Goal: Task Accomplishment & Management: Manage account settings

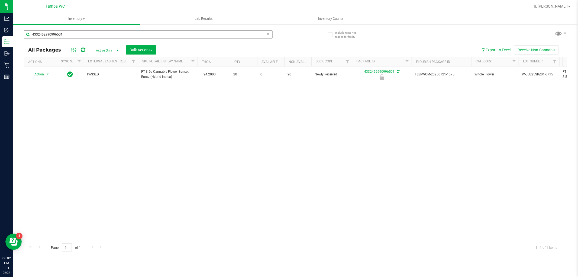
click at [117, 33] on input "4332452990996501" at bounding box center [148, 34] width 249 height 8
click at [116, 33] on input "4332452990996501" at bounding box center [148, 34] width 249 height 8
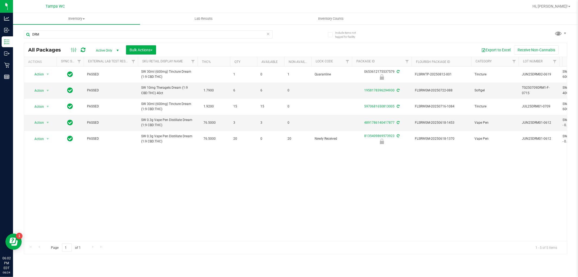
type input "DRM"
click at [209, 203] on div "Action Action Edit attributes Global inventory Locate package Package audit log…" at bounding box center [295, 153] width 543 height 174
click at [337, 21] on uib-tab-heading "Inventory Counts" at bounding box center [330, 18] width 127 height 11
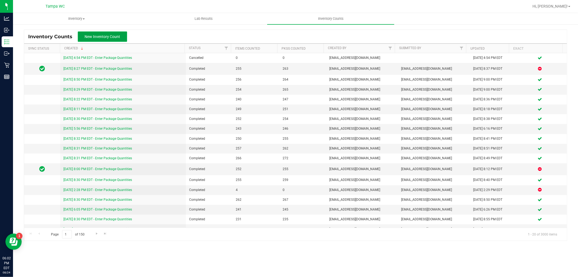
click at [116, 33] on button "New Inventory Count" at bounding box center [102, 36] width 49 height 10
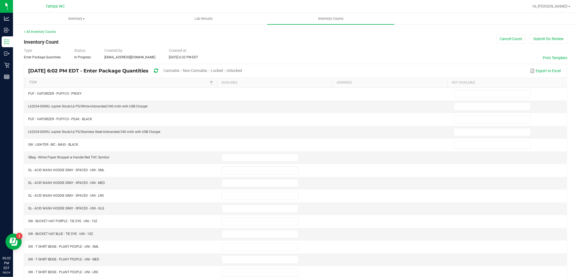
click at [179, 68] on span "Cannabis" at bounding box center [171, 70] width 16 height 4
click at [242, 71] on span "Unlocked" at bounding box center [234, 70] width 15 height 4
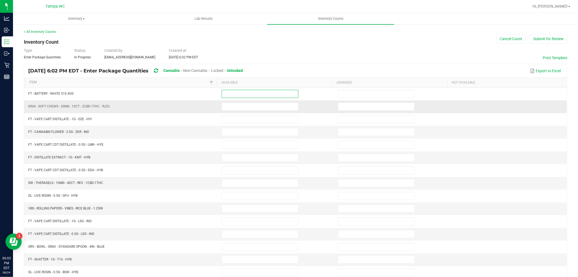
drag, startPoint x: 272, startPoint y: 96, endPoint x: 257, endPoint y: 102, distance: 16.0
click at [271, 96] on input at bounding box center [260, 94] width 76 height 8
click at [39, 80] on th "Item" at bounding box center [121, 83] width 192 height 10
click at [36, 82] on link "Item" at bounding box center [118, 82] width 179 height 4
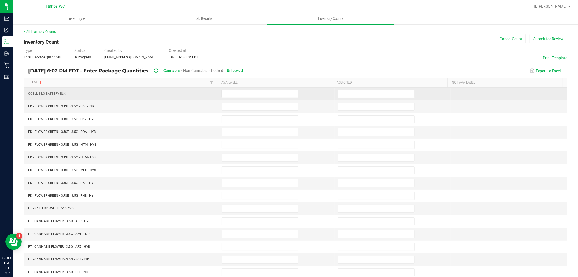
click at [260, 97] on input at bounding box center [260, 94] width 76 height 8
type input "0"
type input "10"
type input "0"
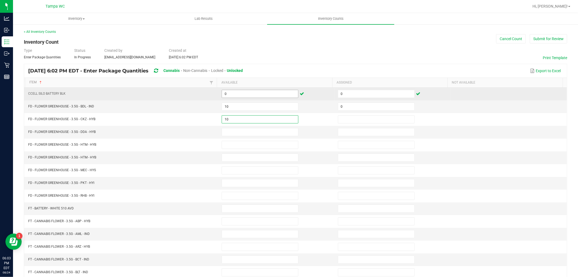
type input "10"
type input "0"
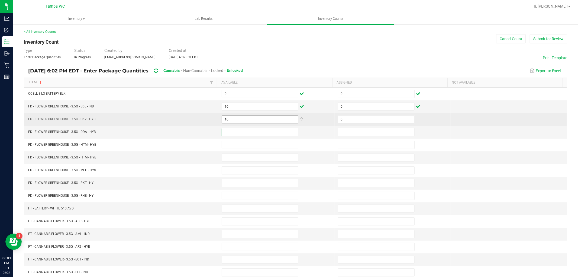
click at [258, 121] on input "10" at bounding box center [260, 119] width 76 height 8
type input "11"
type input "7"
type input "0"
type input "8"
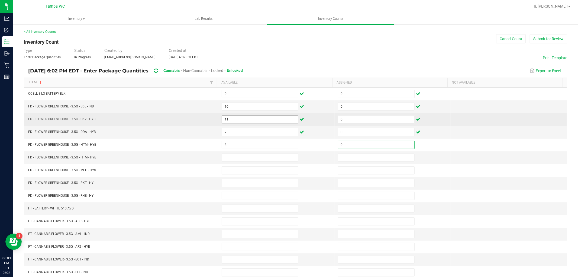
type input "0"
type input "11"
type input "0"
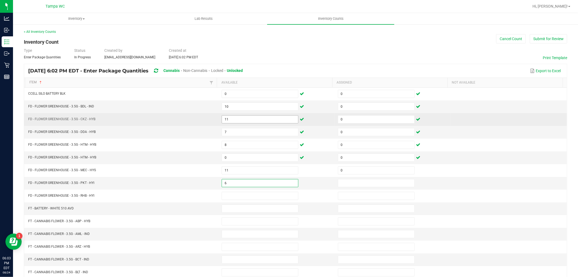
type input "6"
type input "0"
type input "10"
type input "0"
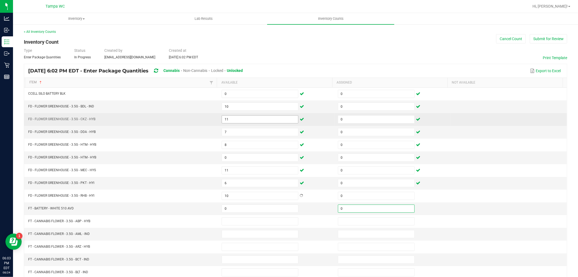
type input "0"
type input "15"
type input "0"
type input "10"
type input "0"
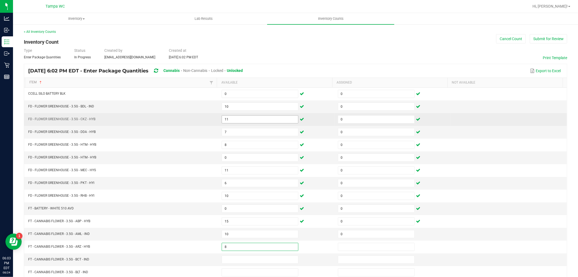
type input "8"
type input "0"
type input "12"
type input "0"
type input "5"
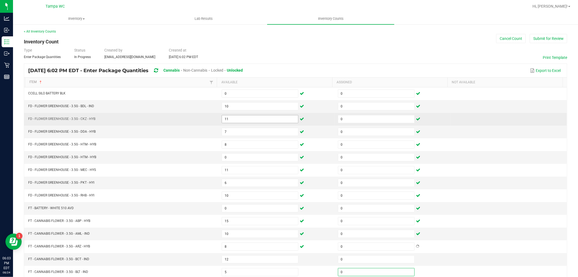
type input "0"
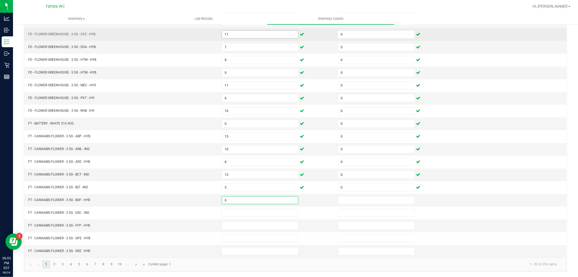
type input "6"
type input "0"
type input "1"
type input "0"
type input "13"
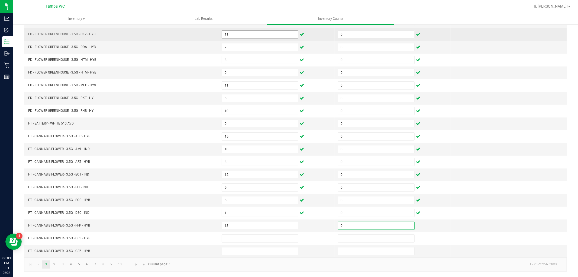
type input "0"
type input "3"
type input "0"
type input "2"
type input "0"
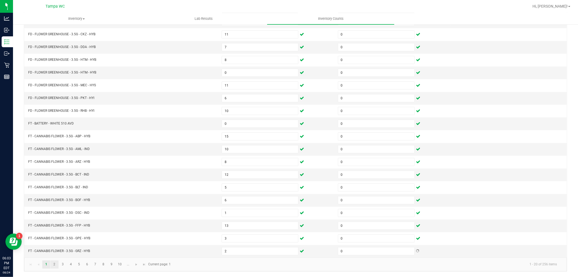
click at [54, 264] on link "2" at bounding box center [54, 264] width 8 height 8
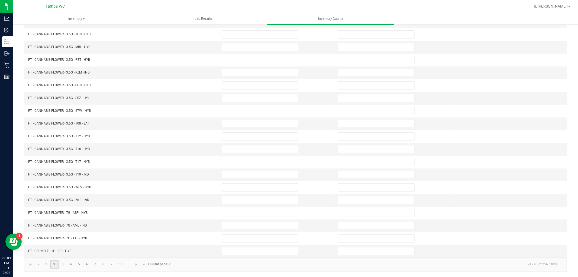
scroll to position [0, 0]
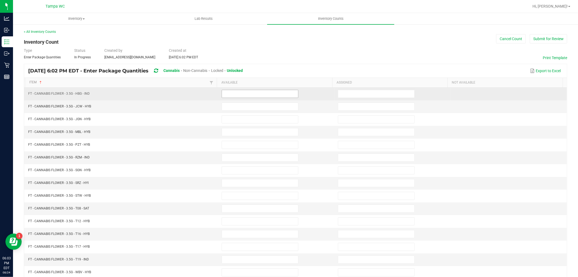
click at [232, 94] on input at bounding box center [260, 94] width 76 height 8
type input "5"
type input "0"
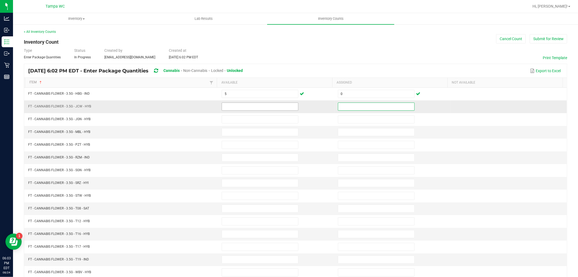
click at [250, 106] on input at bounding box center [260, 107] width 76 height 8
type input "7"
type input "0"
type input "4"
type input "0"
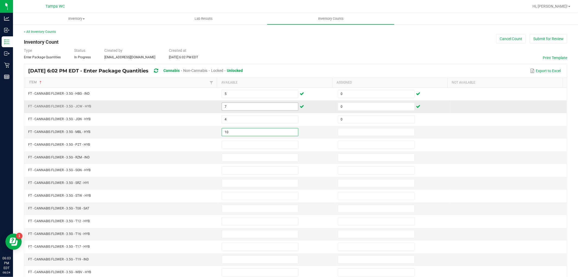
type input "10"
type input "0"
type input "102"
type input "0"
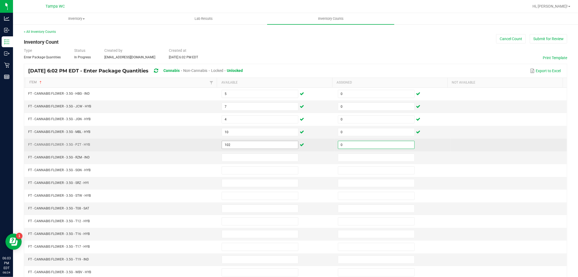
click at [244, 145] on input "102" at bounding box center [260, 145] width 76 height 8
type input "12"
type input "13"
type input "0"
type input "11"
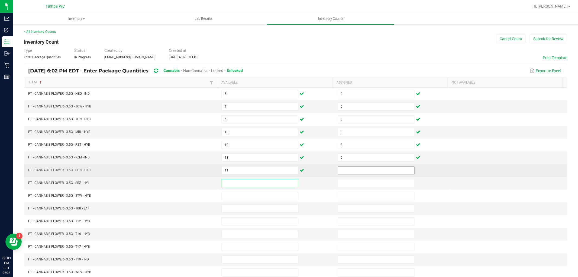
click at [357, 171] on input at bounding box center [376, 170] width 76 height 8
type input "0"
type input "19"
type input "0"
type input "20"
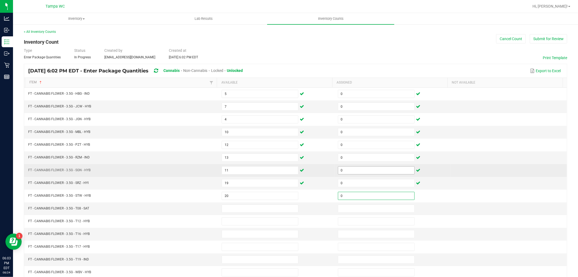
type input "0"
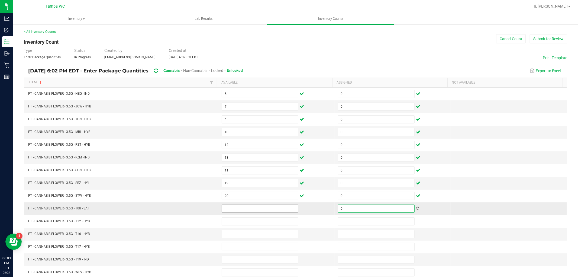
click at [254, 209] on input at bounding box center [260, 209] width 76 height 8
type input "8"
type input "30"
type input "0"
type input "9"
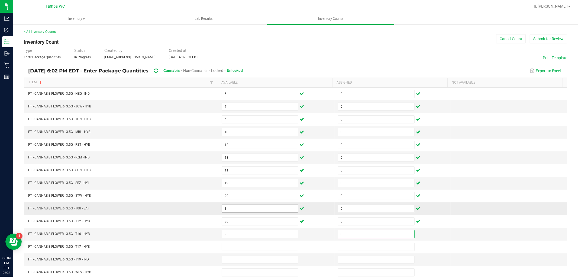
type input "0"
type input "6"
type input "0"
type input "12"
type input "0"
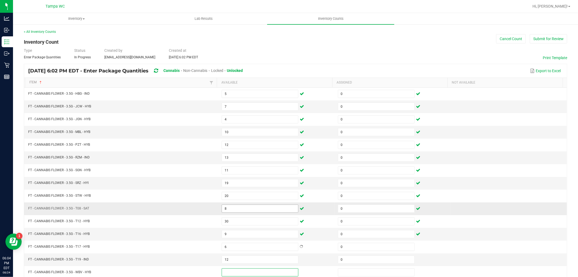
scroll to position [0, 0]
type input "16"
type input "0"
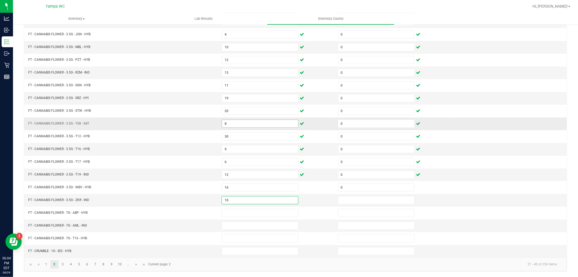
type input "10"
type input "0"
type input "20"
type input "0"
type input "17"
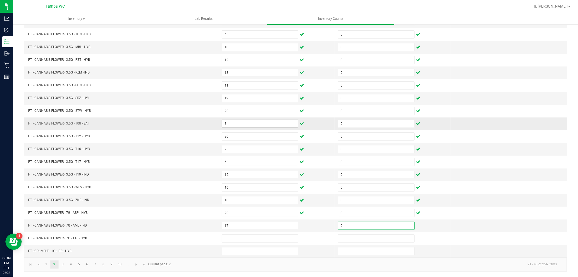
type input "0"
type input "21"
type input "0"
type input "7"
type input "0"
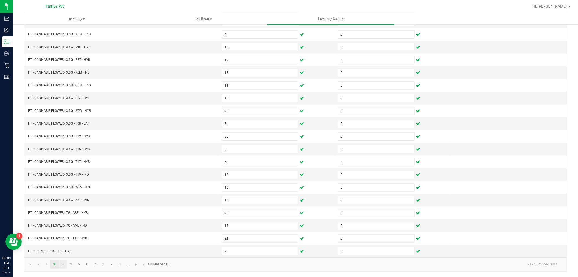
click at [63, 264] on link "3" at bounding box center [63, 264] width 8 height 8
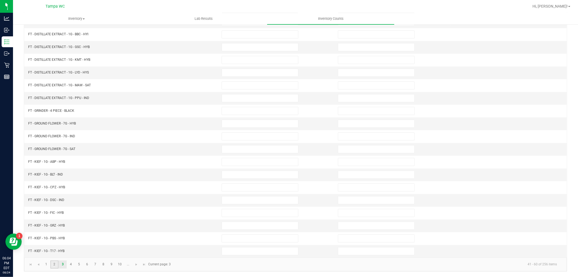
click at [54, 264] on link "2" at bounding box center [54, 264] width 8 height 8
type input "13"
type input "10"
type input "20"
type input "17"
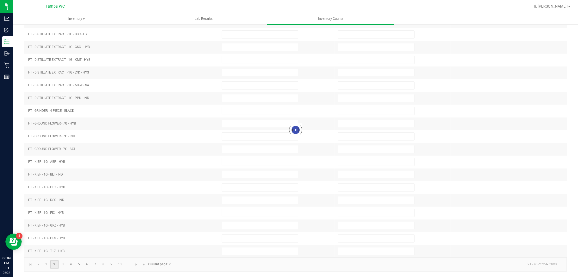
type input "0"
type input "5"
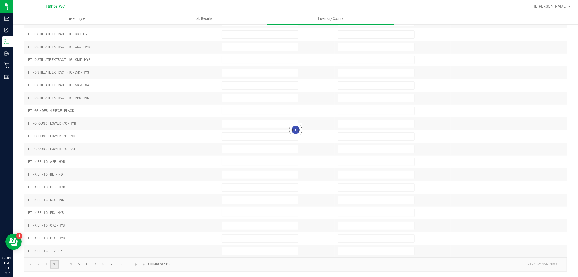
type input "0"
type input "7"
type input "0"
type input "4"
type input "0"
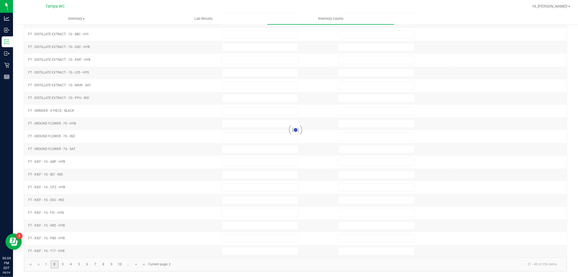
type input "10"
type input "0"
type input "12"
type input "0"
type input "11"
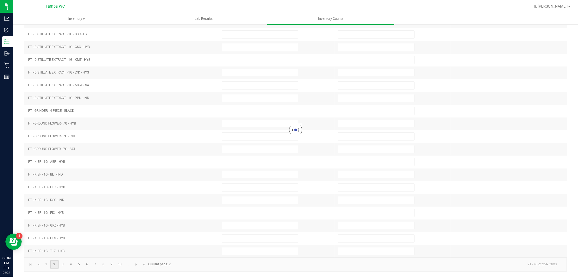
type input "0"
type input "19"
type input "0"
type input "20"
type input "0"
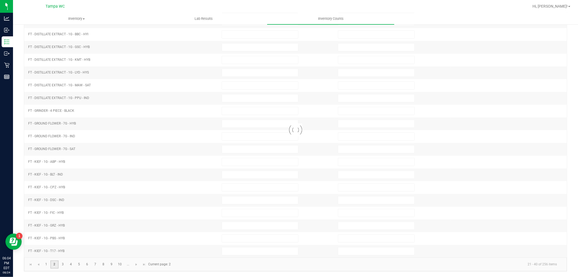
type input "8"
type input "0"
type input "30"
type input "0"
type input "9"
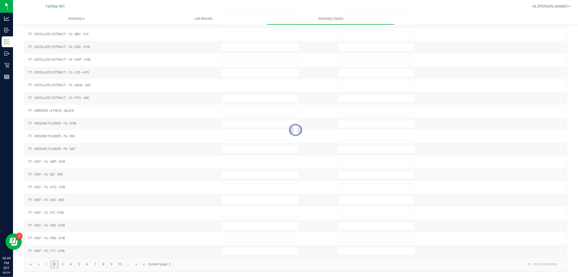
type input "0"
type input "6"
type input "0"
type input "12"
type input "0"
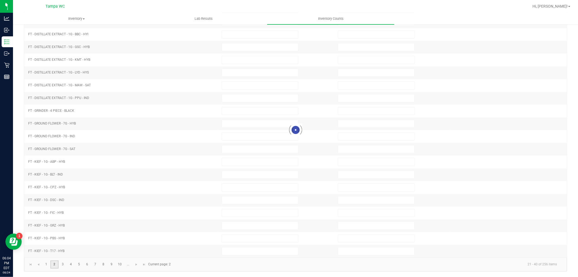
type input "16"
type input "0"
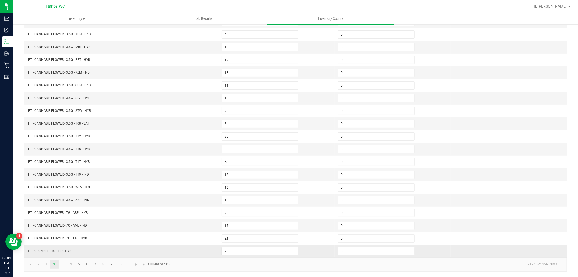
click at [233, 251] on input "7" at bounding box center [260, 251] width 76 height 8
click at [63, 264] on link "3" at bounding box center [63, 264] width 8 height 8
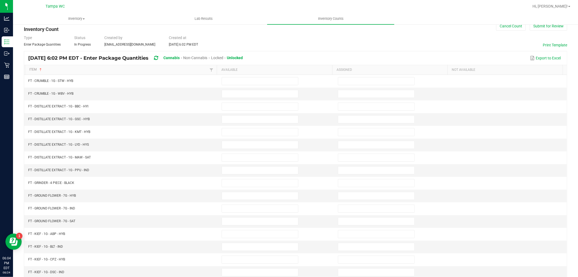
scroll to position [0, 0]
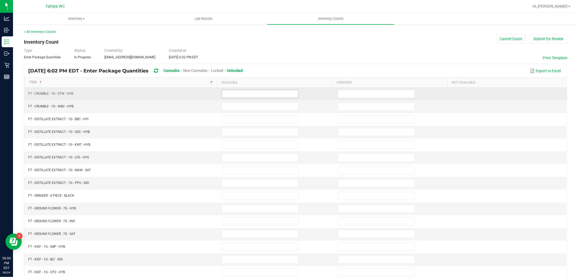
click at [238, 94] on input at bounding box center [260, 94] width 76 height 8
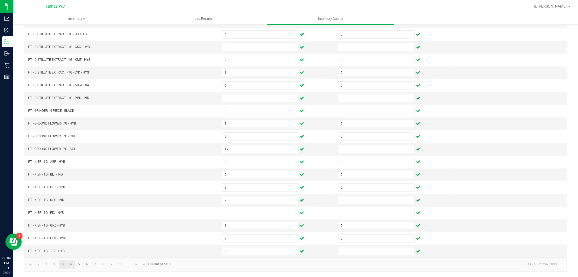
click at [71, 264] on link "4" at bounding box center [71, 264] width 8 height 8
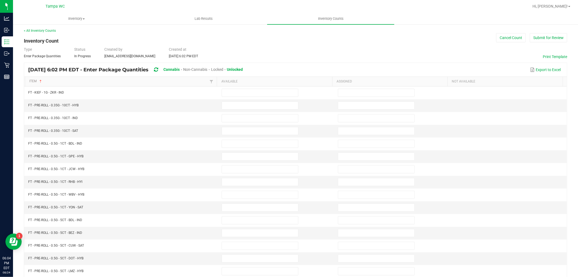
scroll to position [0, 0]
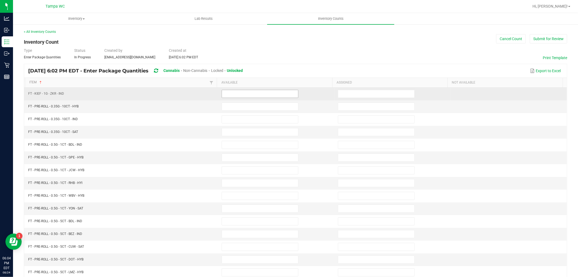
click at [278, 94] on input at bounding box center [260, 94] width 76 height 8
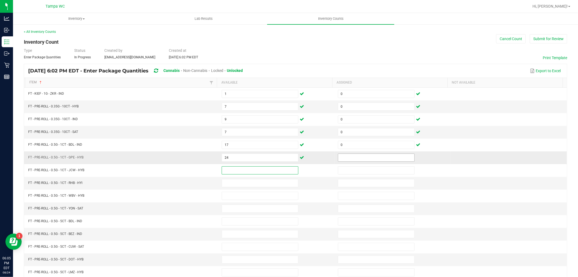
click at [353, 156] on input at bounding box center [376, 158] width 76 height 8
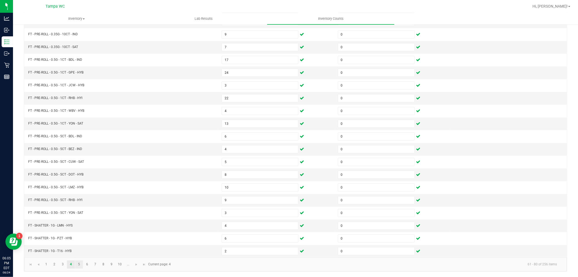
click at [79, 263] on link "5" at bounding box center [79, 264] width 8 height 8
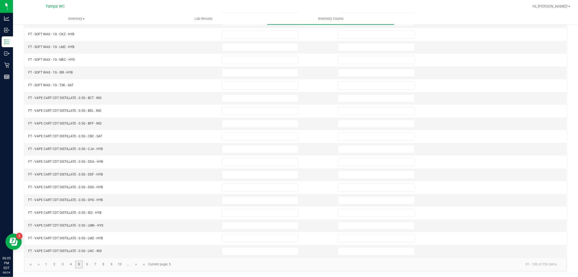
scroll to position [0, 0]
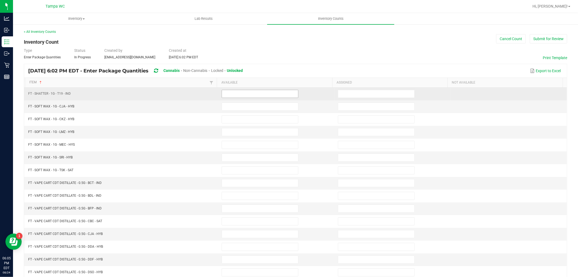
click at [242, 93] on input at bounding box center [260, 94] width 76 height 8
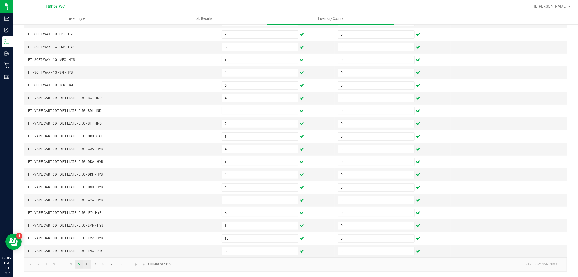
click at [87, 264] on link "6" at bounding box center [87, 264] width 8 height 8
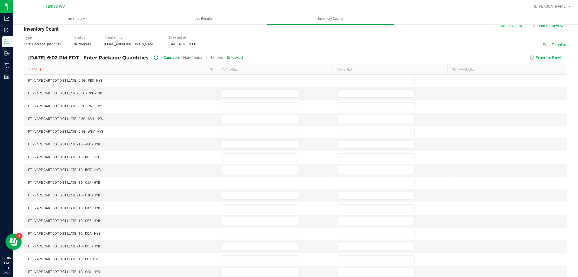
scroll to position [0, 0]
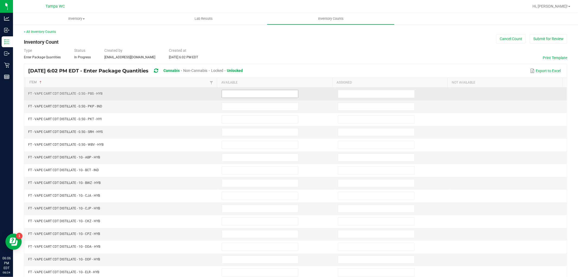
click at [239, 93] on input at bounding box center [260, 94] width 76 height 8
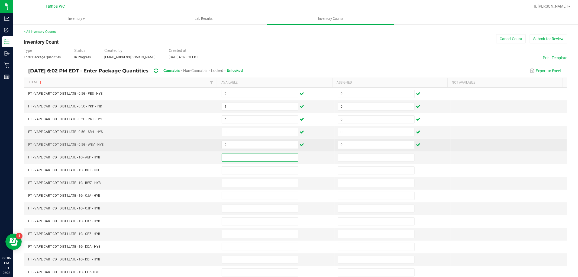
click at [249, 144] on input "2" at bounding box center [260, 145] width 76 height 8
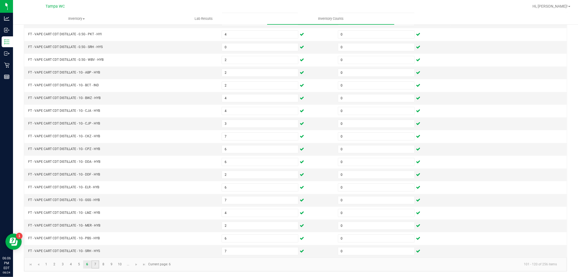
click at [95, 264] on link "7" at bounding box center [95, 264] width 8 height 8
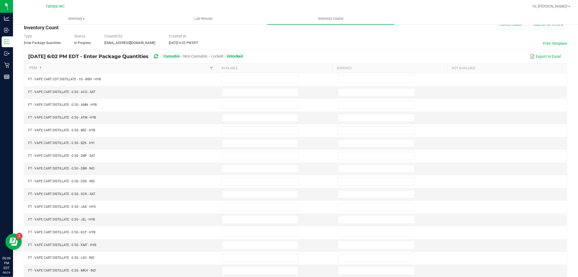
scroll to position [0, 0]
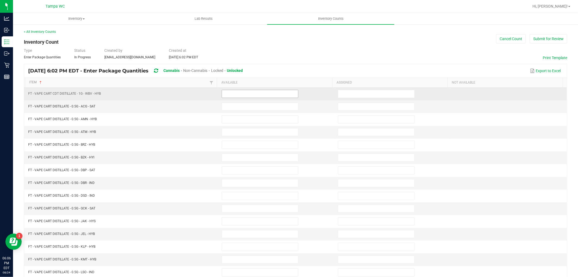
click at [237, 94] on input at bounding box center [260, 94] width 76 height 8
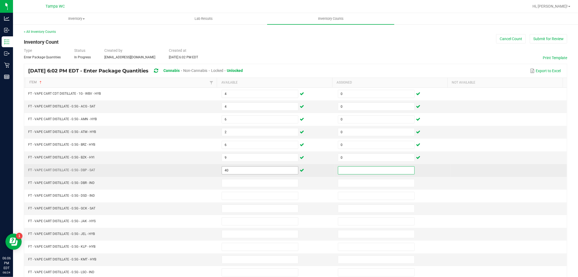
click at [255, 171] on input "40" at bounding box center [260, 170] width 76 height 8
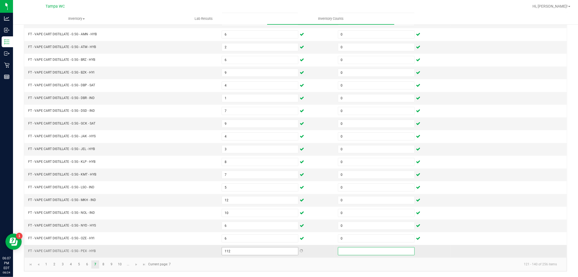
click at [250, 251] on input "112" at bounding box center [260, 251] width 76 height 8
click at [104, 265] on link "8" at bounding box center [103, 264] width 8 height 8
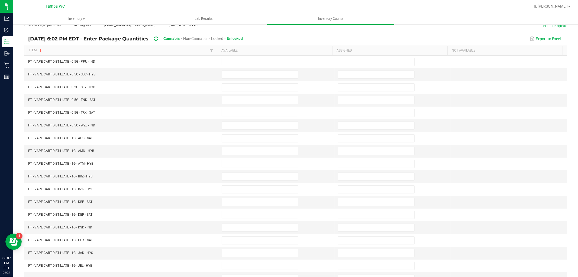
scroll to position [0, 0]
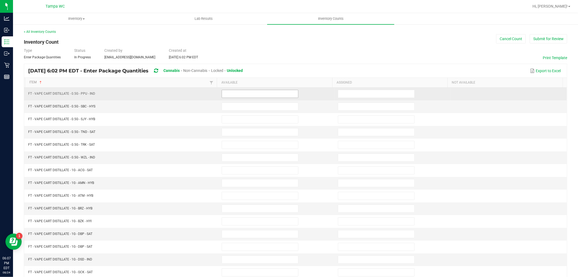
click at [253, 94] on input at bounding box center [260, 94] width 76 height 8
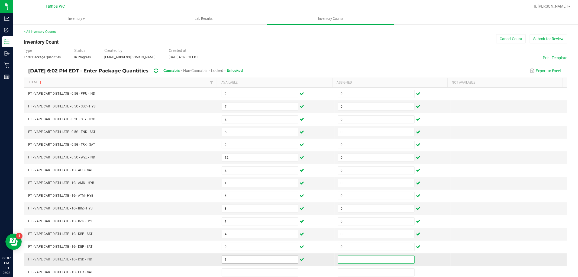
click at [238, 260] on input "1" at bounding box center [260, 260] width 76 height 8
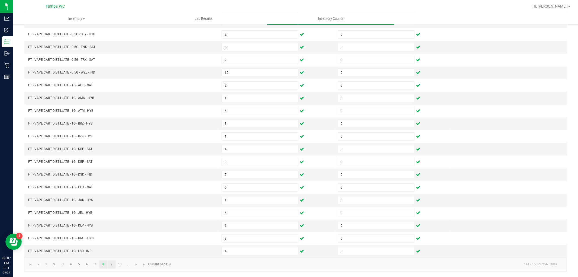
click at [111, 261] on link "9" at bounding box center [112, 264] width 8 height 8
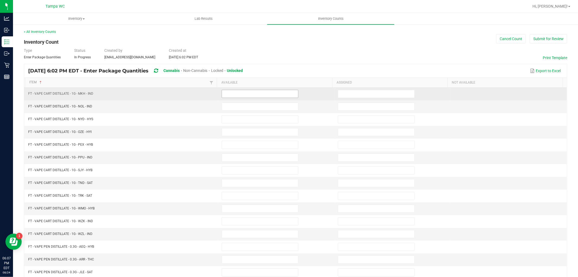
click at [250, 93] on input at bounding box center [260, 94] width 76 height 8
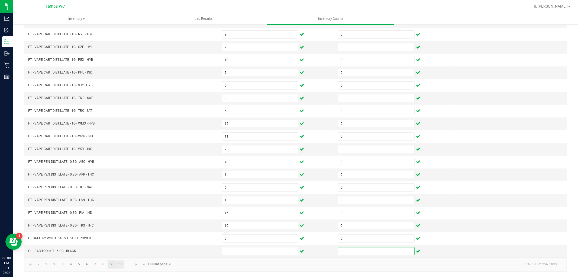
click at [120, 264] on link "10" at bounding box center [120, 264] width 8 height 8
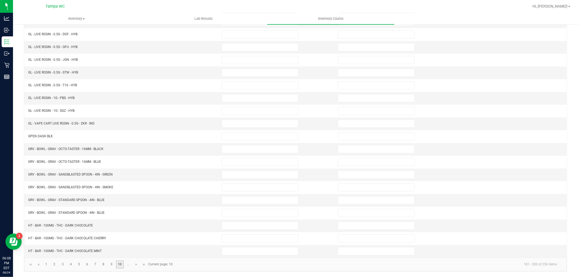
scroll to position [0, 0]
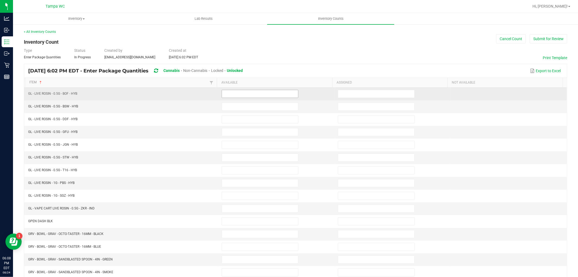
click at [254, 94] on input at bounding box center [260, 94] width 76 height 8
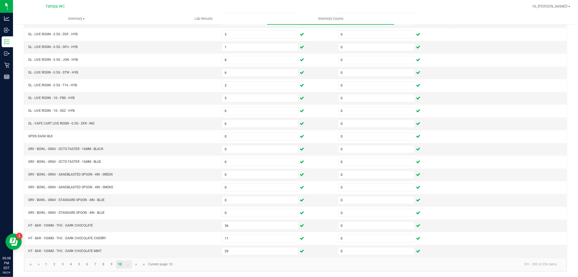
click at [128, 264] on link "..." at bounding box center [128, 264] width 8 height 8
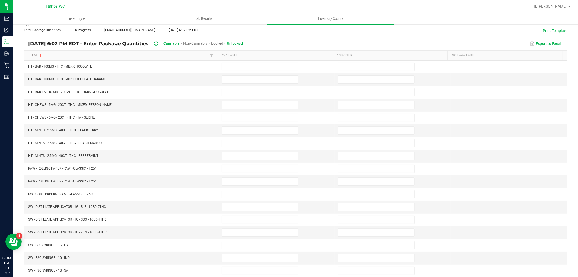
scroll to position [0, 0]
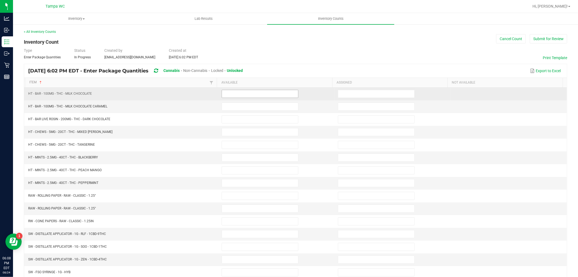
click at [247, 92] on input at bounding box center [260, 94] width 76 height 8
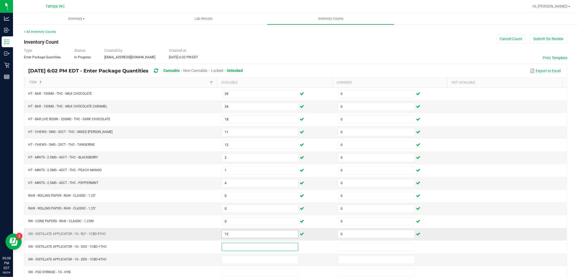
click at [246, 237] on input "12" at bounding box center [260, 234] width 76 height 8
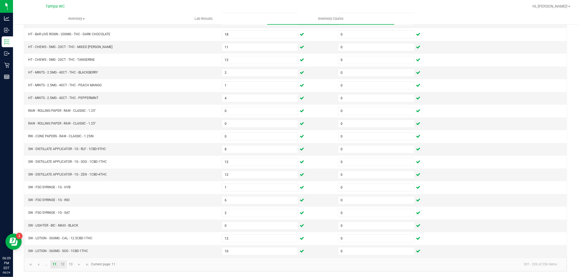
click at [62, 266] on link "12" at bounding box center [63, 264] width 8 height 8
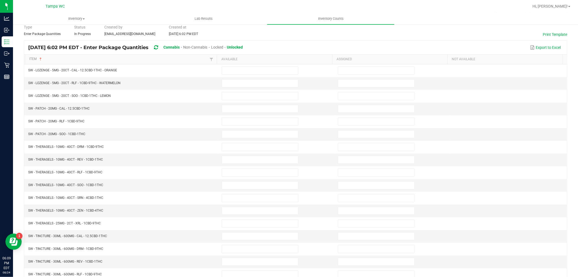
scroll to position [0, 0]
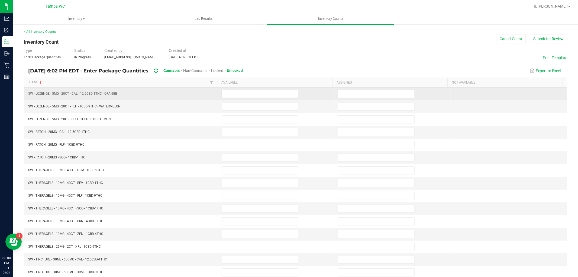
click at [249, 95] on input at bounding box center [260, 94] width 76 height 8
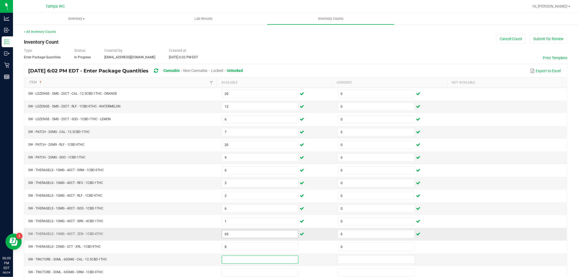
click at [242, 235] on input "65" at bounding box center [260, 234] width 76 height 8
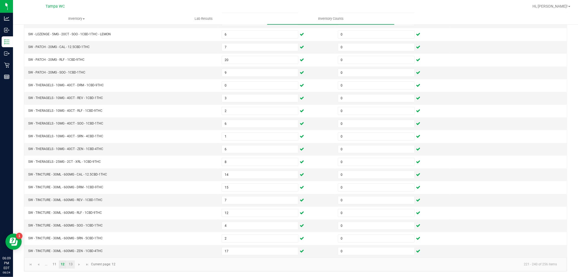
click at [71, 264] on link "13" at bounding box center [71, 264] width 8 height 8
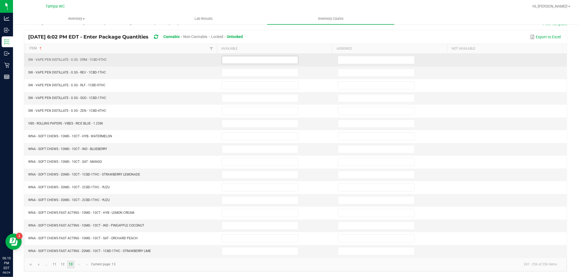
click at [246, 58] on input at bounding box center [260, 60] width 76 height 8
click at [249, 226] on input "21" at bounding box center [260, 226] width 76 height 8
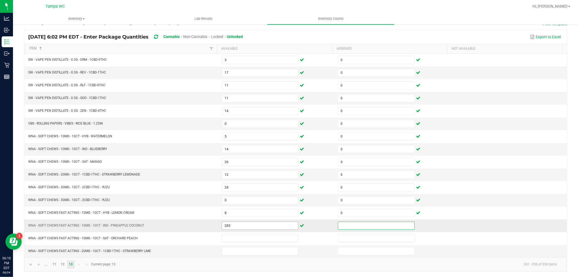
click at [247, 224] on input "285" at bounding box center [260, 226] width 76 height 8
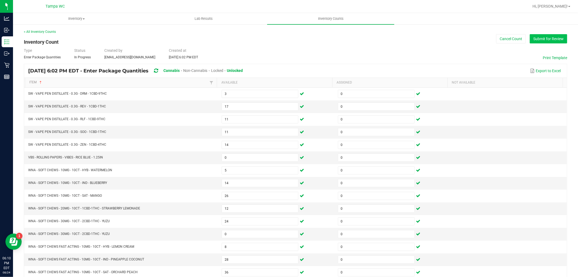
click at [546, 38] on button "Submit for Review" at bounding box center [548, 38] width 37 height 9
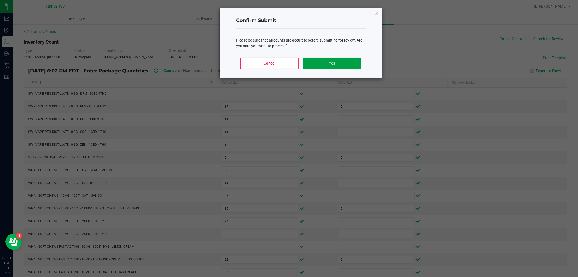
click at [329, 61] on button "Yes" at bounding box center [332, 62] width 58 height 11
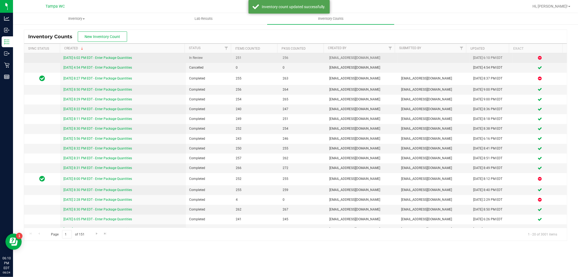
click at [78, 58] on link "[DATE] 6:02 PM EDT - Enter Package Quantities" at bounding box center [97, 58] width 69 height 4
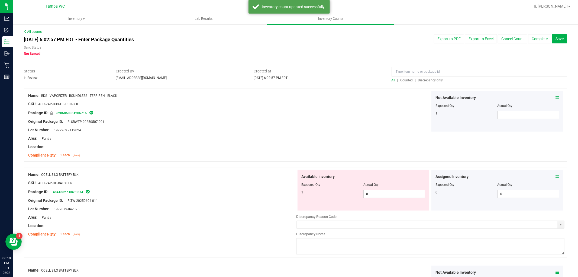
click at [431, 81] on span "Discrepancy only" at bounding box center [430, 80] width 25 height 4
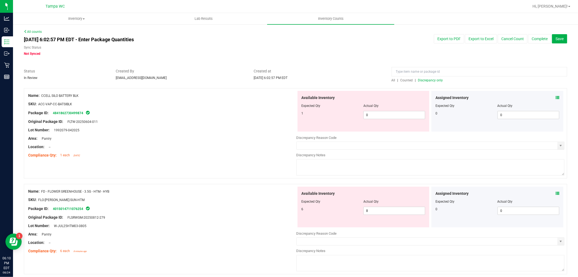
click at [219, 202] on div "SKU: FLO-[PERSON_NAME]-SUN-HTM" at bounding box center [162, 200] width 268 height 6
click at [422, 79] on span "Discrepancy only" at bounding box center [430, 80] width 25 height 4
click at [178, 133] on div at bounding box center [162, 134] width 268 height 3
drag, startPoint x: 377, startPoint y: 117, endPoint x: 250, endPoint y: 119, distance: 126.8
click at [265, 106] on div "Name: CCELL SILO BATTERY BLK SKU: ACC-VAP-CC-BATSIBLK Package ID: 4841862730499…" at bounding box center [295, 133] width 543 height 90
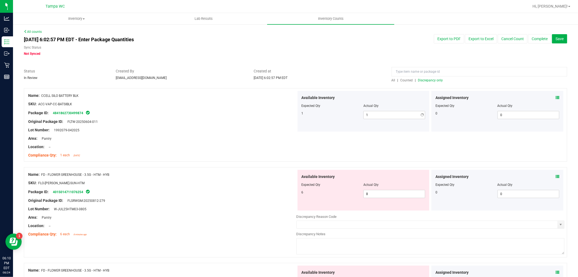
click at [237, 144] on div "Location: --" at bounding box center [162, 147] width 268 height 6
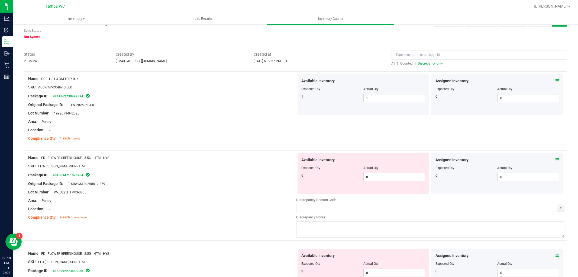
scroll to position [60, 0]
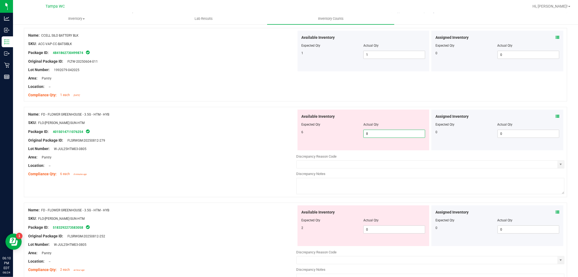
drag, startPoint x: 371, startPoint y: 136, endPoint x: 305, endPoint y: 144, distance: 66.4
click at [310, 140] on div "Available Inventory Expected Qty Actual Qty 6 8 8" at bounding box center [364, 129] width 132 height 41
drag, startPoint x: 237, startPoint y: 174, endPoint x: 314, endPoint y: 188, distance: 78.6
click at [249, 172] on div "Compliance Qty: 6 each 8 minutes ago" at bounding box center [162, 174] width 268 height 6
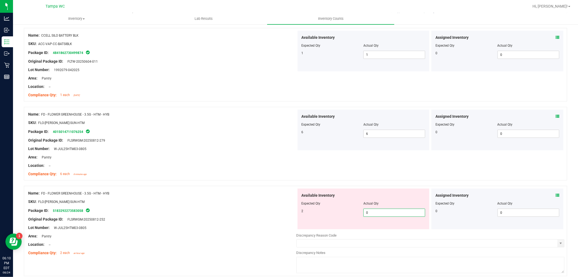
drag, startPoint x: 373, startPoint y: 215, endPoint x: 292, endPoint y: 205, distance: 82.2
click at [329, 211] on div "2 0 0" at bounding box center [364, 212] width 124 height 8
click at [284, 203] on div "SKU: FLO-[PERSON_NAME]-SUN-HTM" at bounding box center [162, 202] width 268 height 6
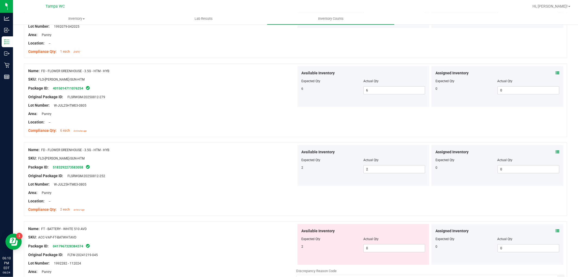
scroll to position [150, 0]
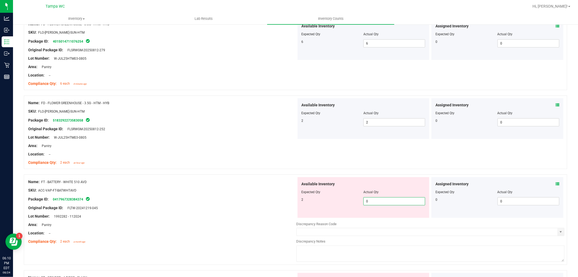
drag, startPoint x: 372, startPoint y: 203, endPoint x: 259, endPoint y: 182, distance: 114.9
click at [260, 181] on div "Name: FT - BATTERY - WHITE 510 AVD SKU: ACC-VAP-FT-BATWHTAVD Package ID: 041796…" at bounding box center [295, 219] width 543 height 90
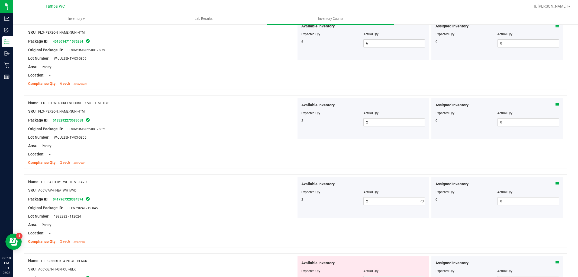
click at [259, 182] on div "Name: FT - BATTERY - WHITE 510 AVD" at bounding box center [162, 182] width 268 height 6
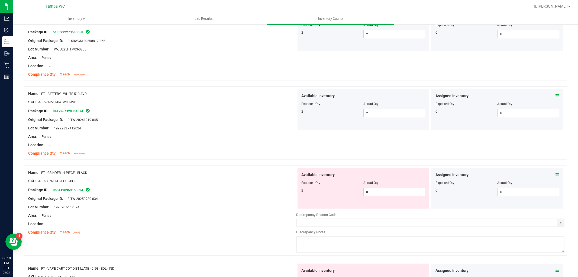
scroll to position [241, 0]
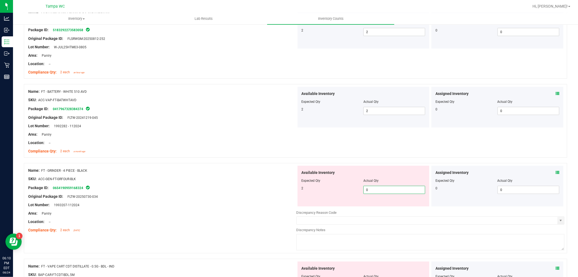
drag, startPoint x: 384, startPoint y: 188, endPoint x: 269, endPoint y: 192, distance: 115.5
click at [269, 192] on div "Name: FT - GRINDER - 4 PIECE - BLACK SKU: ACC-GEN-FT-GRFOUR-BLK Package ID: 065…" at bounding box center [295, 208] width 543 height 90
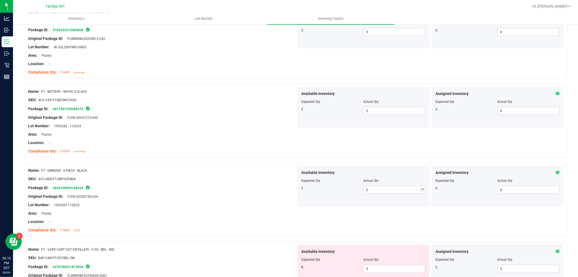
click at [267, 192] on div at bounding box center [162, 192] width 268 height 3
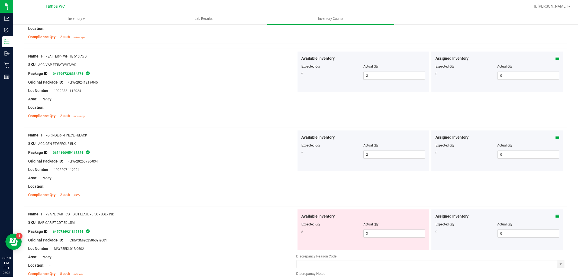
scroll to position [331, 0]
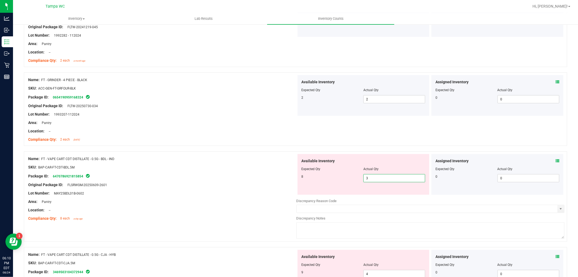
drag, startPoint x: 346, startPoint y: 183, endPoint x: 281, endPoint y: 184, distance: 65.6
click at [281, 184] on div "Name: FT - VAPE CART CDT DISTILLATE - 0.5G - BDL - IND SKU: BAP-CAR-FT-CDT-BDL.…" at bounding box center [295, 196] width 543 height 90
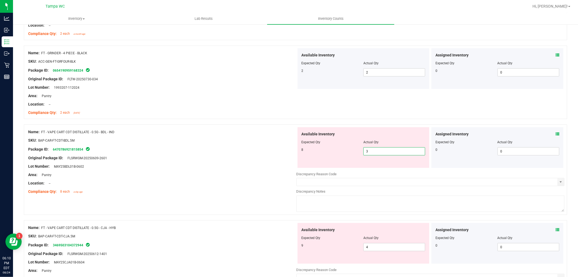
scroll to position [391, 0]
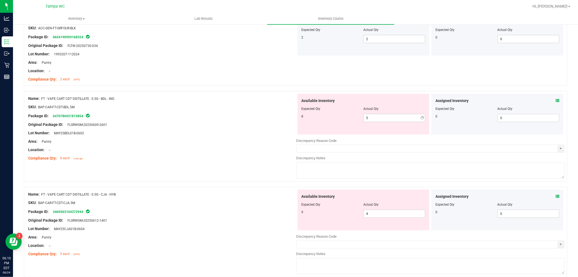
click at [218, 153] on div at bounding box center [162, 154] width 268 height 3
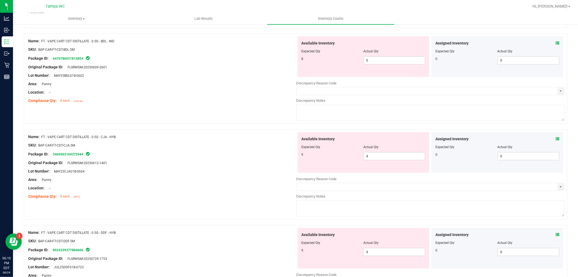
scroll to position [451, 0]
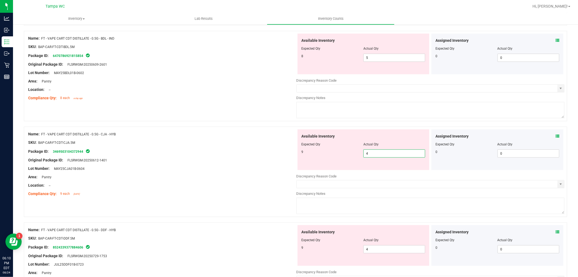
drag, startPoint x: 372, startPoint y: 157, endPoint x: 329, endPoint y: 154, distance: 43.2
click at [329, 154] on div "9 4 4" at bounding box center [364, 153] width 124 height 8
click at [379, 53] on div at bounding box center [364, 52] width 124 height 3
drag, startPoint x: 371, startPoint y: 56, endPoint x: 346, endPoint y: 62, distance: 26.2
click at [346, 62] on div "8 5 5" at bounding box center [364, 58] width 124 height 8
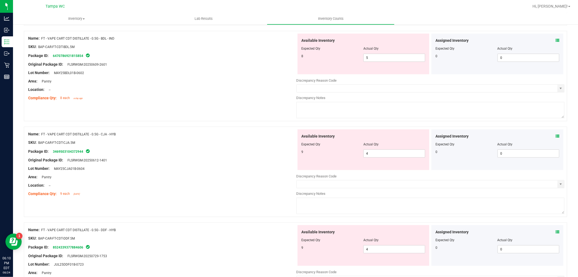
drag, startPoint x: 248, startPoint y: 80, endPoint x: 338, endPoint y: 82, distance: 89.7
click at [248, 80] on div "Area: Pantry" at bounding box center [162, 81] width 268 height 6
drag, startPoint x: 380, startPoint y: 60, endPoint x: 294, endPoint y: 60, distance: 85.4
click at [296, 60] on div "Available Inventory Expected Qty Actual Qty 8 5 5" at bounding box center [363, 54] width 134 height 41
drag, startPoint x: 269, startPoint y: 104, endPoint x: 365, endPoint y: 175, distance: 119.1
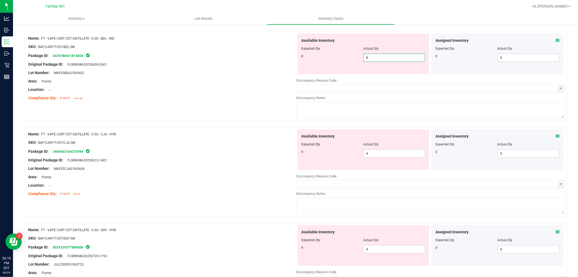
click at [277, 107] on div "Name: FT - VAPE CART CDT DISTILLATE - 0.5G - BDL - IND SKU: BAP-CAR-FT-CDT-BDL.…" at bounding box center [295, 79] width 543 height 96
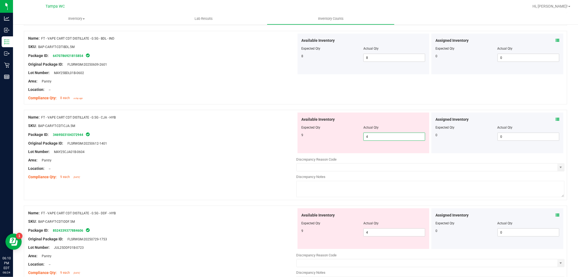
drag, startPoint x: 376, startPoint y: 137, endPoint x: 244, endPoint y: 137, distance: 132.0
click at [245, 137] on div "Name: FT - VAPE CART CDT DISTILLATE - 0.5G - CJA - HYB SKU: BAP-CAR-FT-CDT-CJA.…" at bounding box center [295, 155] width 543 height 90
drag, startPoint x: 241, startPoint y: 144, endPoint x: 245, endPoint y: 145, distance: 4.9
click at [244, 144] on div "Original Package ID: FLSRWGM-20250612-1401" at bounding box center [162, 143] width 268 height 6
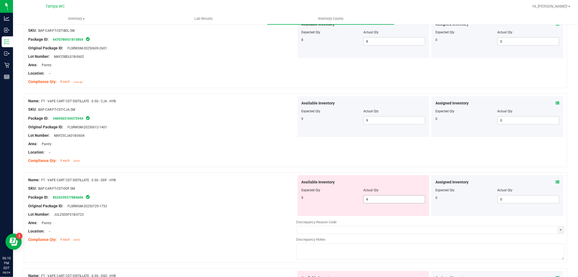
scroll to position [481, 0]
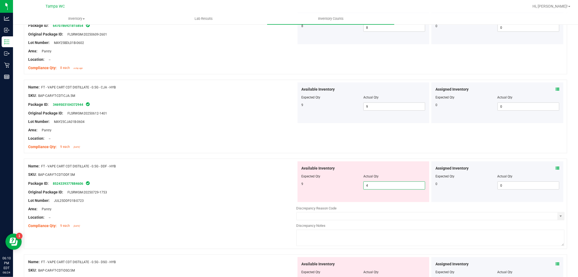
drag, startPoint x: 370, startPoint y: 186, endPoint x: 266, endPoint y: 185, distance: 104.0
click at [283, 182] on div "Name: FT - VAPE CART CDT DISTILLATE - 0.5G - DDF - HYB SKU: BAP-CAR-FT-CDT-DDF.…" at bounding box center [295, 204] width 543 height 90
click at [264, 185] on div "Package ID: 8524339377884606" at bounding box center [162, 183] width 268 height 7
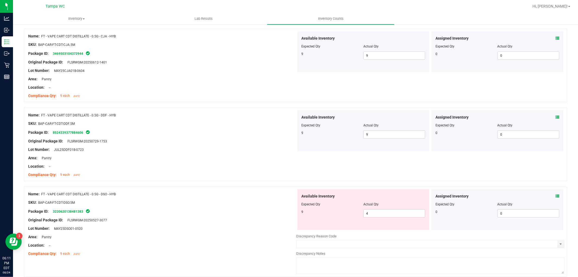
scroll to position [542, 0]
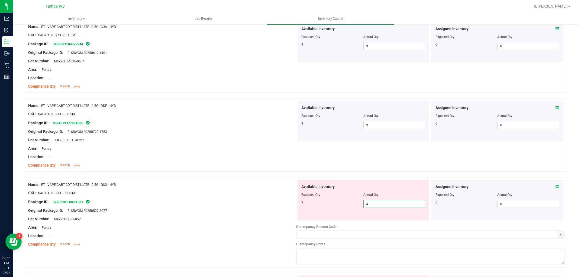
drag, startPoint x: 293, startPoint y: 201, endPoint x: 276, endPoint y: 205, distance: 18.3
click at [286, 203] on div "Name: FT - VAPE CART CDT DISTILLATE - 0.5G - DSO - HYB SKU: BAP-CAR-FT-CDT-DSO.…" at bounding box center [295, 222] width 543 height 90
click at [268, 206] on div at bounding box center [162, 206] width 268 height 3
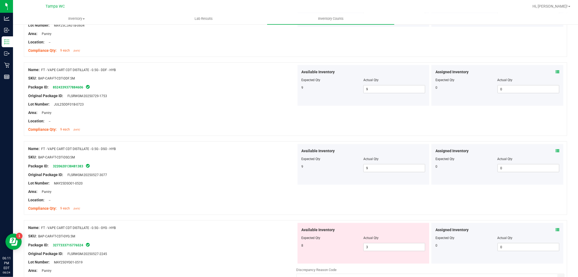
scroll to position [632, 0]
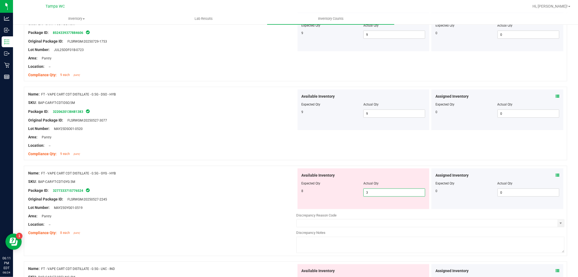
drag, startPoint x: 379, startPoint y: 192, endPoint x: 275, endPoint y: 193, distance: 103.8
click at [282, 188] on div "Name: FT - VAPE CART CDT DISTILLATE - 0.5G - GYG - HYB SKU: BAP-CAR-FT-CDT-GYG.…" at bounding box center [295, 211] width 543 height 90
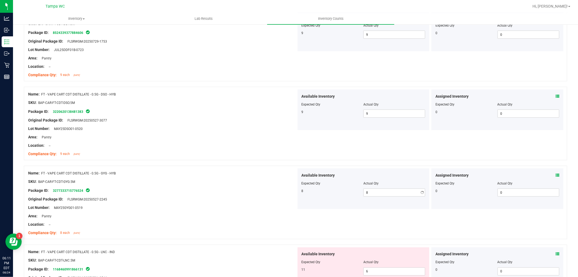
drag, startPoint x: 237, startPoint y: 193, endPoint x: 249, endPoint y: 194, distance: 12.0
click at [238, 193] on div "Package ID: 3277333715776524" at bounding box center [162, 190] width 268 height 7
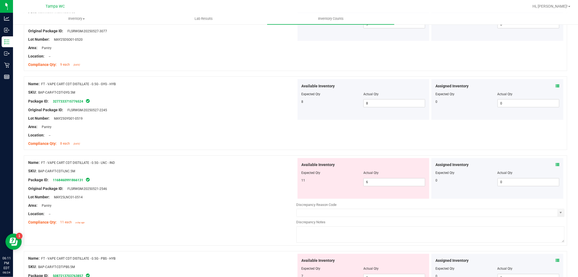
scroll to position [722, 0]
drag, startPoint x: 377, startPoint y: 179, endPoint x: 319, endPoint y: 184, distance: 58.2
click at [334, 178] on div "11 6 6" at bounding box center [364, 181] width 124 height 8
click at [261, 181] on div "Package ID: 1168460991866131" at bounding box center [162, 179] width 268 height 7
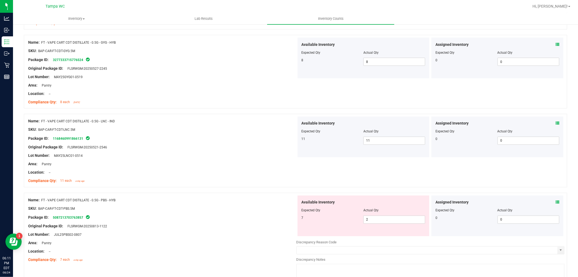
scroll to position [813, 0]
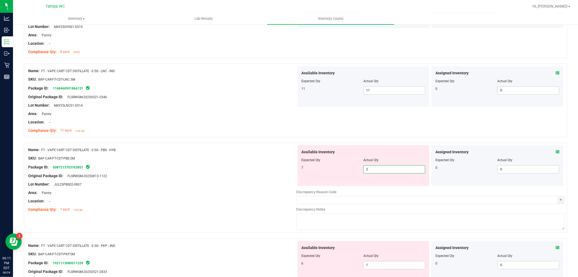
drag, startPoint x: 380, startPoint y: 169, endPoint x: 291, endPoint y: 172, distance: 88.7
click at [329, 174] on div "Available Inventory Expected Qty Actual Qty 7 2 2" at bounding box center [364, 165] width 132 height 41
drag, startPoint x: 232, startPoint y: 172, endPoint x: 237, endPoint y: 169, distance: 5.2
click at [233, 172] on div at bounding box center [162, 171] width 268 height 3
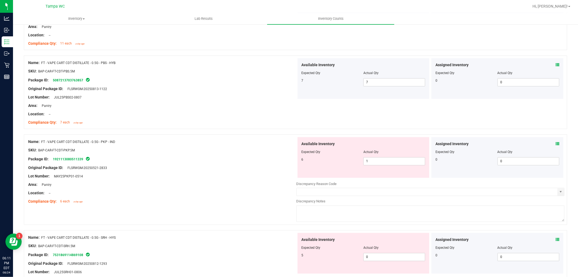
scroll to position [903, 0]
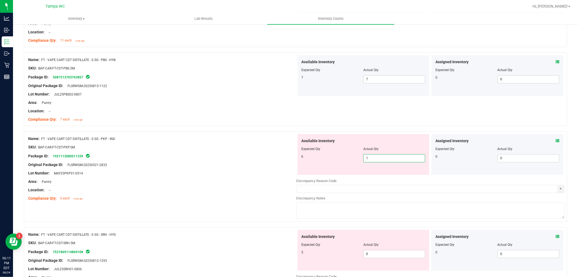
drag, startPoint x: 331, startPoint y: 164, endPoint x: 292, endPoint y: 167, distance: 38.6
click at [319, 167] on div "Available Inventory Expected Qty Actual Qty 6 1 1" at bounding box center [364, 154] width 132 height 41
click at [240, 166] on div "Original Package ID: FLSRWGM-20250521-2833" at bounding box center [162, 165] width 268 height 6
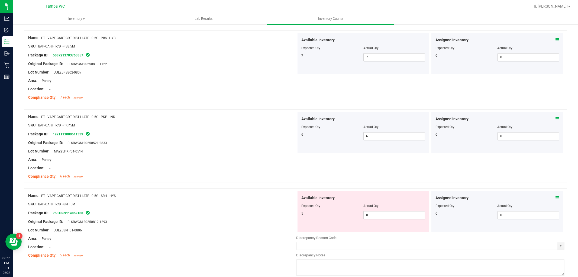
scroll to position [963, 0]
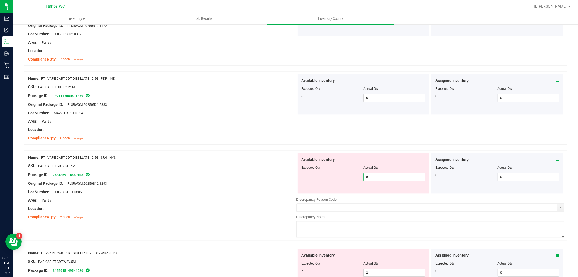
drag, startPoint x: 373, startPoint y: 175, endPoint x: 300, endPoint y: 180, distance: 73.1
click at [305, 177] on div "5 0 0" at bounding box center [364, 177] width 124 height 8
click at [215, 191] on div "Lot Number: JUL25SRH01-0806" at bounding box center [162, 192] width 268 height 6
drag, startPoint x: 372, startPoint y: 176, endPoint x: 259, endPoint y: 164, distance: 113.9
click at [259, 164] on div "Name: FT - VAPE CART CDT DISTILLATE - 0.5G - SRH - HYS SKU: BAP-CAR-FT-CDT-SRH.…" at bounding box center [295, 195] width 543 height 90
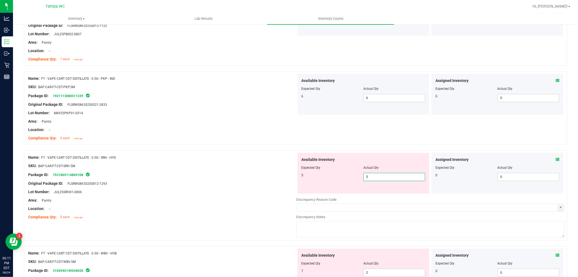
drag, startPoint x: 294, startPoint y: 171, endPoint x: 291, endPoint y: 165, distance: 6.5
click at [296, 168] on div "Available Inventory Expected Qty Actual Qty 5 5 5" at bounding box center [363, 173] width 134 height 41
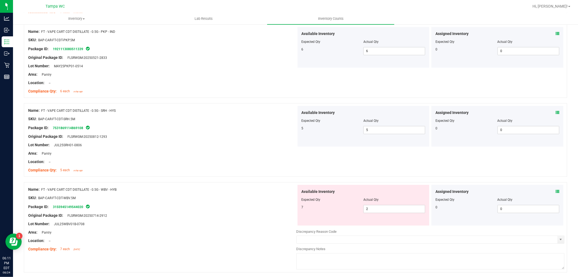
scroll to position [1084, 0]
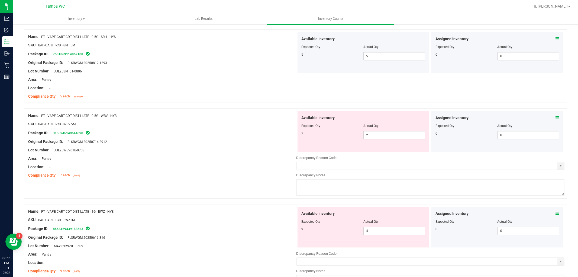
drag, startPoint x: 226, startPoint y: 123, endPoint x: 379, endPoint y: 144, distance: 154.3
click at [240, 122] on div "SKU: BAP-CAR-FT-CDT-WBV.5M" at bounding box center [162, 124] width 268 height 6
drag, startPoint x: 377, startPoint y: 137, endPoint x: 251, endPoint y: 131, distance: 125.8
click at [258, 127] on div "Name: FT - VAPE CART CDT DISTILLATE - 0.5G - WBV - HYB SKU: BAP-CAR-FT-CDT-WBV.…" at bounding box center [295, 153] width 543 height 90
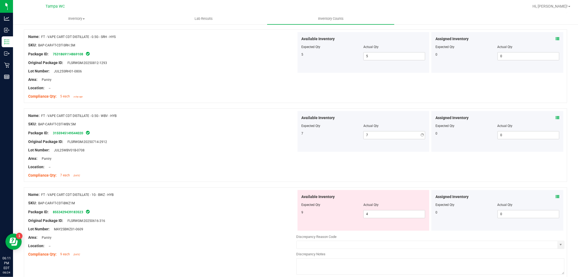
drag, startPoint x: 247, startPoint y: 134, endPoint x: 266, endPoint y: 134, distance: 19.0
click at [248, 134] on div "Package ID: 3155945149544020" at bounding box center [162, 133] width 268 height 7
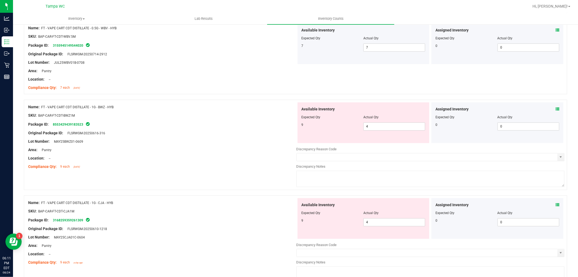
scroll to position [1174, 0]
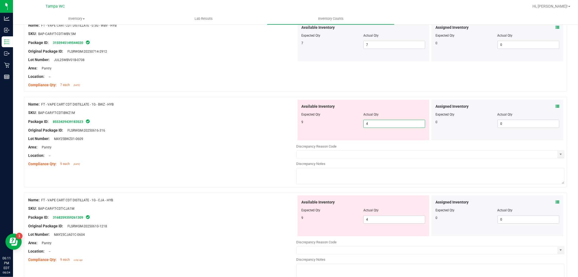
drag, startPoint x: 306, startPoint y: 119, endPoint x: 228, endPoint y: 124, distance: 78.7
click at [228, 124] on div "Name: FT - VAPE CART CDT DISTILLATE - 1G - BWZ - HYB SKU: BAP-CAR-FT-CDT-BWZ1M …" at bounding box center [295, 142] width 543 height 90
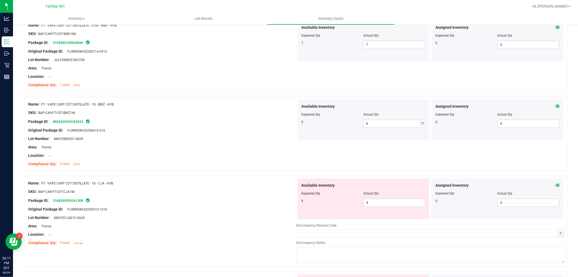
click at [226, 130] on div "Original Package ID: FLSRWGM-20250616-316" at bounding box center [162, 130] width 268 height 6
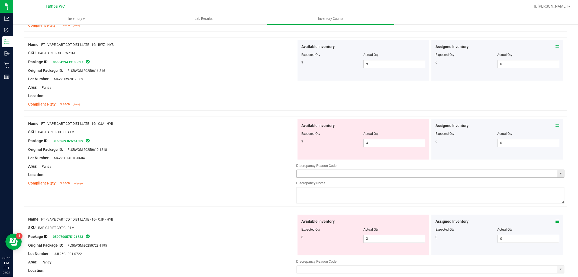
scroll to position [1234, 0]
drag, startPoint x: 377, startPoint y: 142, endPoint x: 280, endPoint y: 153, distance: 97.4
click at [289, 149] on div "Name: FT - VAPE CART CDT DISTILLATE - 1G - CJA - HYB SKU: BAP-CAR-FT-CDT-CJA1M …" at bounding box center [295, 160] width 543 height 90
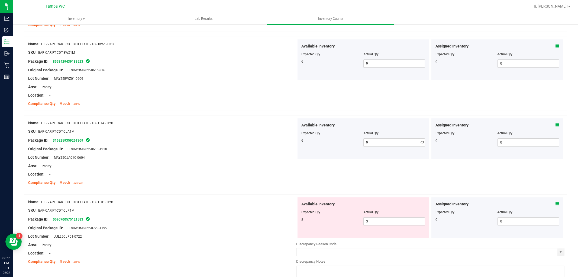
click at [262, 159] on div "Lot Number: MAY25CJA01C-0604" at bounding box center [162, 157] width 268 height 6
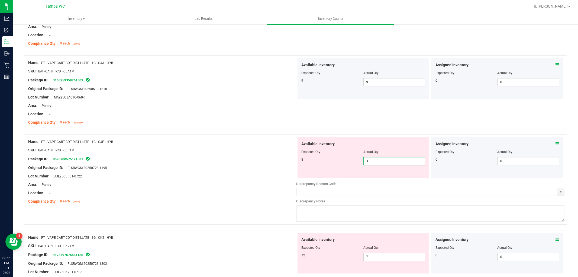
drag
click at [310, 159] on div "8 3 3" at bounding box center [364, 161] width 124 height 8
click at [256, 166] on div "Original Package ID: FLSRWGM-20250728-1195" at bounding box center [162, 168] width 268 height 6
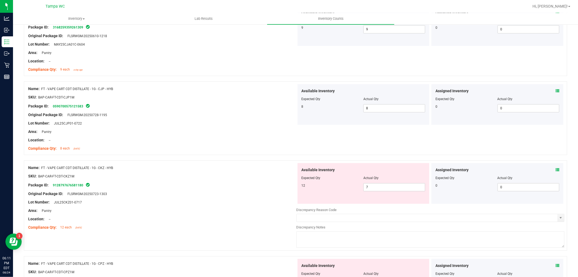
scroll to position [1355, 0]
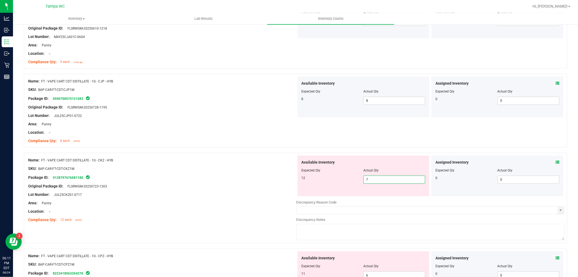
click at [320, 181] on div "12 7 7" at bounding box center [364, 179] width 124 height 8
click at [253, 195] on div "Lot Number: JUL25CKZ01-0717" at bounding box center [162, 195] width 268 height 6
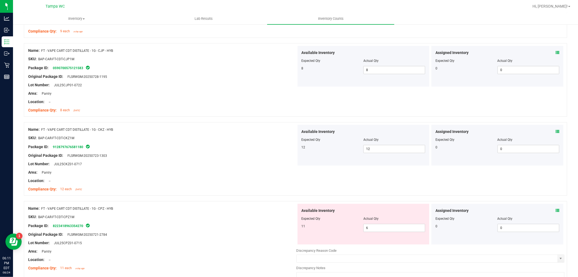
scroll to position [1415, 0]
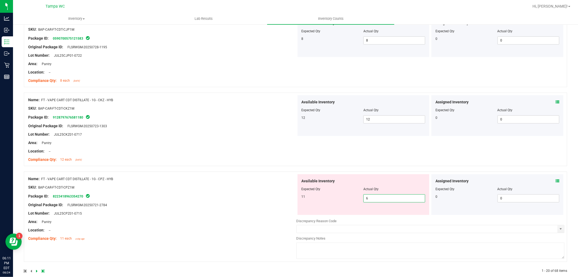
click at [265, 183] on div "Name: FT - VAPE CART CDT DISTILLATE - 1G - CPZ - HYB SKU: BAP-CAR-FT-CDT-CPZ1M …" at bounding box center [295, 216] width 543 height 90
click at [247, 191] on div "Name: FT - VAPE CART CDT DISTILLATE - 1G - CPZ - HYB SKU: BAP-CAR-FT-CDT-CPZ1M …" at bounding box center [162, 208] width 268 height 69
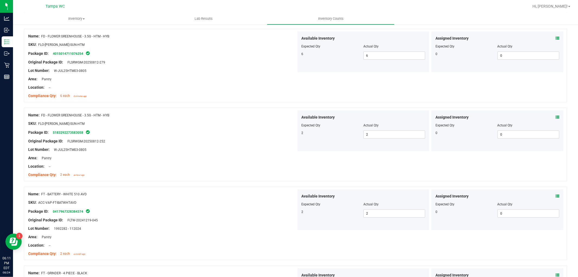
scroll to position [0, 0]
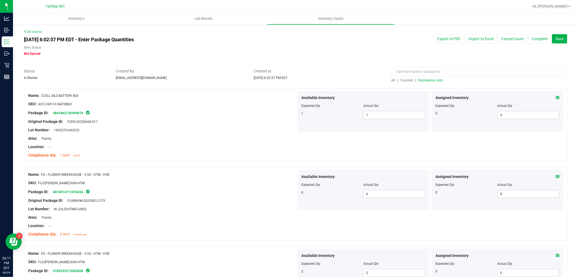
click at [426, 80] on span "Discrepancy only" at bounding box center [430, 80] width 25 height 4
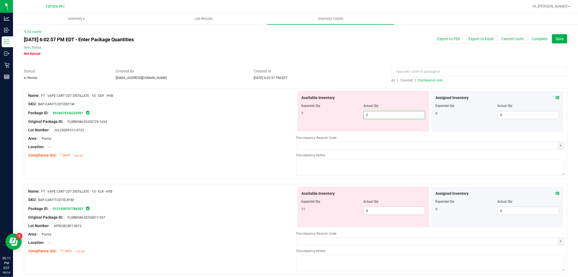
click at [348, 119] on div "Available Inventory Expected Qty Actual Qty 7 2 2" at bounding box center [364, 111] width 132 height 41
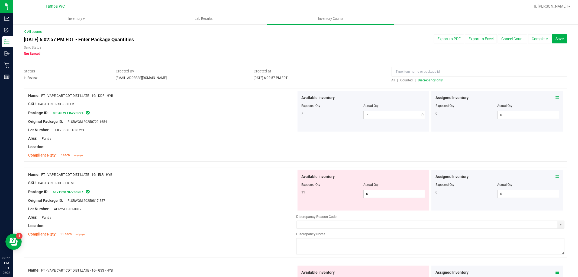
click at [224, 155] on div "Compliance Qty: 7 each a day ago" at bounding box center [162, 155] width 268 height 6
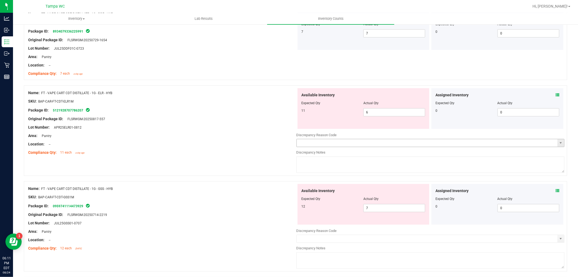
scroll to position [90, 0]
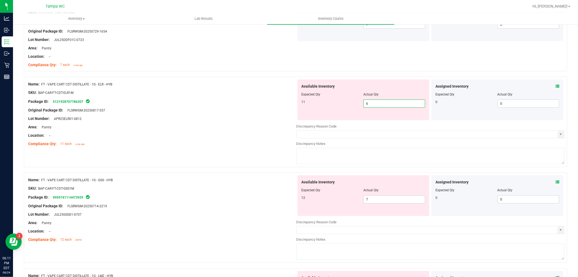
click at [326, 117] on div "Available Inventory Expected Qty Actual Qty 11 6 6" at bounding box center [364, 99] width 132 height 41
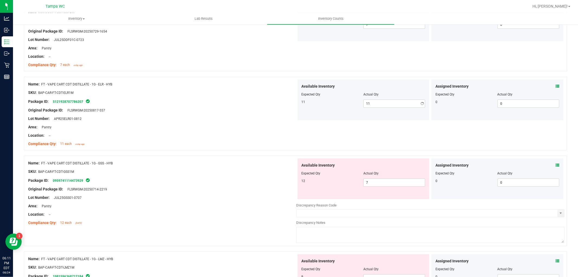
click at [242, 134] on div "Location: --" at bounding box center [162, 135] width 268 height 6
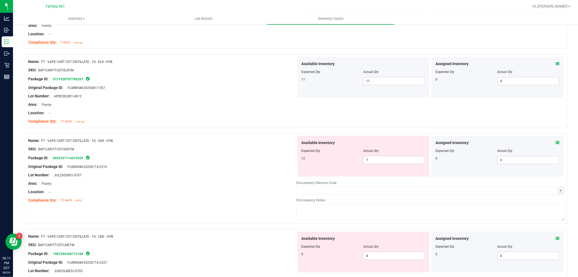
scroll to position [150, 0]
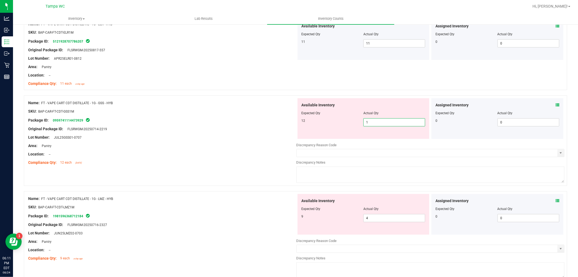
click at [327, 125] on div "12 7 1" at bounding box center [364, 122] width 124 height 8
click at [327, 117] on div "Available Inventory Expected Qty Actual Qty 12 7 2" at bounding box center [364, 118] width 132 height 41
click at [264, 151] on div "Location: --" at bounding box center [162, 154] width 268 height 6
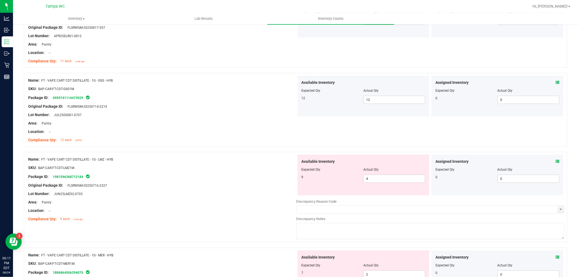
scroll to position [211, 0]
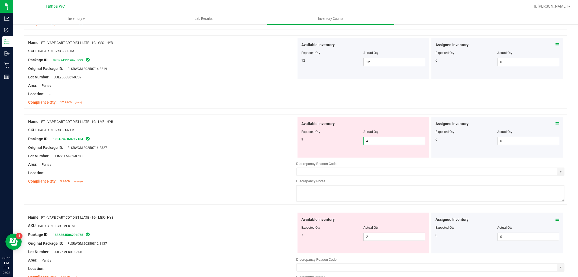
click at [247, 127] on div "Name: FT - VAPE CART CDT DISTILLATE - 1G - LMZ - HYB SKU: BAP-CAR-FT-CDT-LMZ1M …" at bounding box center [295, 159] width 543 height 90
click at [213, 148] on div "Original Package ID: FLSRWGM-20250716-2327" at bounding box center [162, 148] width 268 height 6
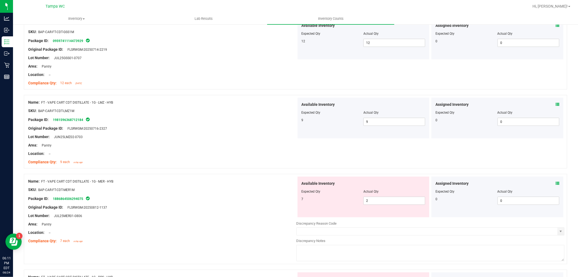
scroll to position [241, 0]
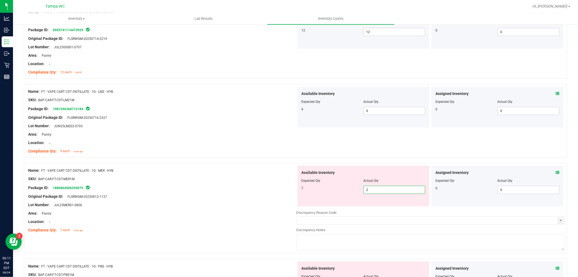
click at [293, 196] on div "Name: FT - VAPE CART CDT DISTILLATE - 1G - MER - HYB SKU: BAP-CAR-FT-CDT-MER1M …" at bounding box center [295, 208] width 543 height 90
click at [240, 195] on div "Original Package ID: FLSRWGM-20250812-1137" at bounding box center [162, 196] width 268 height 6
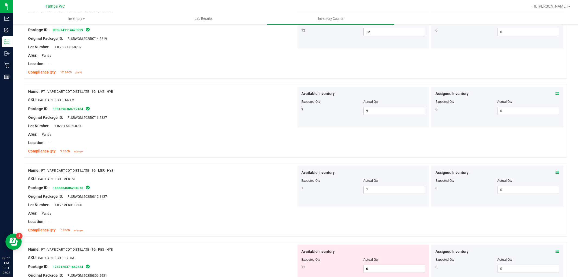
scroll to position [301, 0]
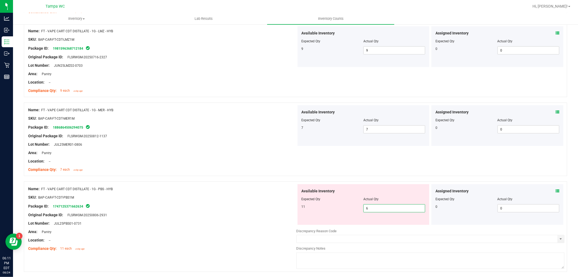
click at [298, 196] on div "Available Inventory Expected Qty Actual Qty 11 6 6" at bounding box center [364, 204] width 132 height 41
click at [211, 207] on div "Package ID: 1747125371662634" at bounding box center [162, 206] width 268 height 7
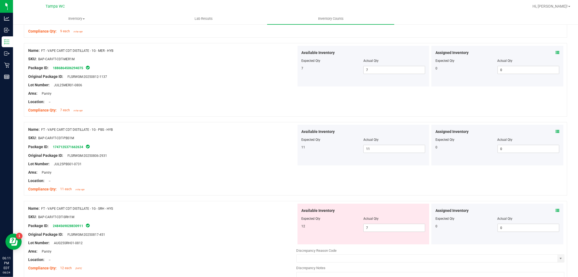
scroll to position [451, 0]
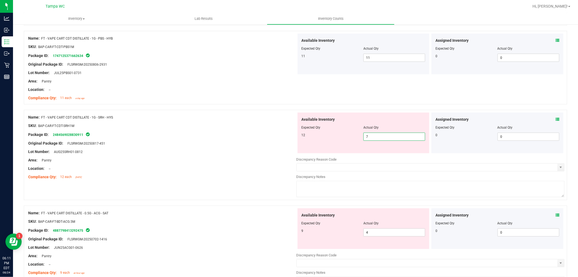
click at [321, 144] on div "Available Inventory Expected Qty Actual Qty 12 7 7" at bounding box center [364, 132] width 132 height 41
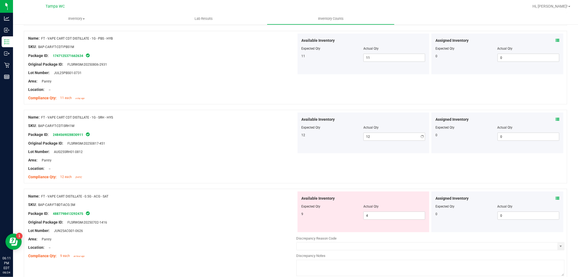
click at [264, 150] on div "Lot Number: AUG25SRH01-0812" at bounding box center [162, 152] width 268 height 6
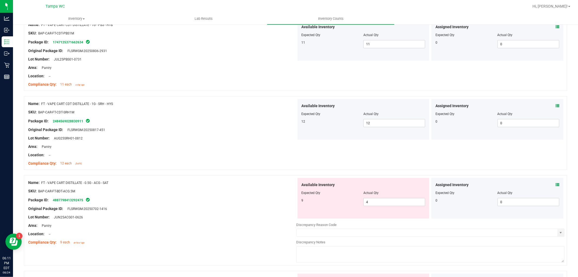
scroll to position [481, 0]
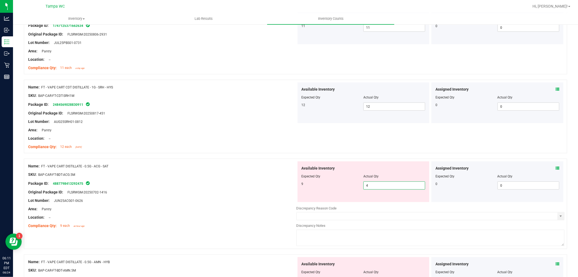
click at [289, 189] on div "Name: FT - VAPE CART DISTILLATE - 0.5G - ACG - SAT SKU: BAP-CAR-FT-BDT-ACG.5M P…" at bounding box center [295, 204] width 543 height 90
click at [236, 184] on div "Package ID: 4887798413292475" at bounding box center [162, 183] width 268 height 7
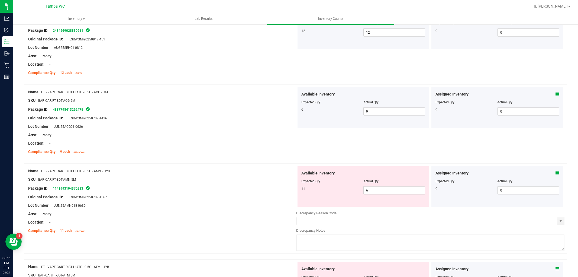
scroll to position [632, 0]
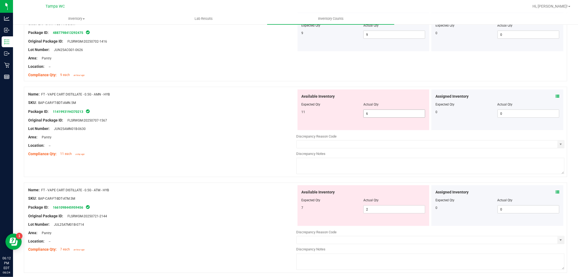
click at [311, 109] on div "Available Inventory Expected Qty Actual Qty 11 6 6" at bounding box center [364, 109] width 132 height 41
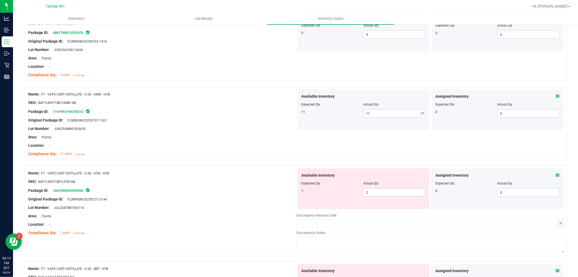
click at [240, 112] on div "Package ID: 1141993194370213" at bounding box center [162, 111] width 268 height 7
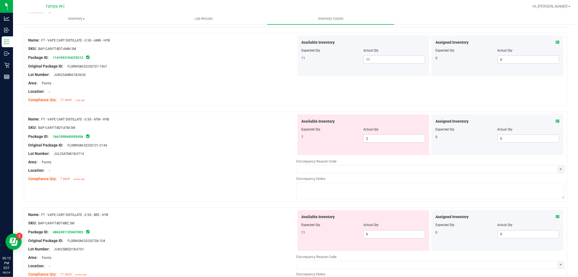
scroll to position [692, 0]
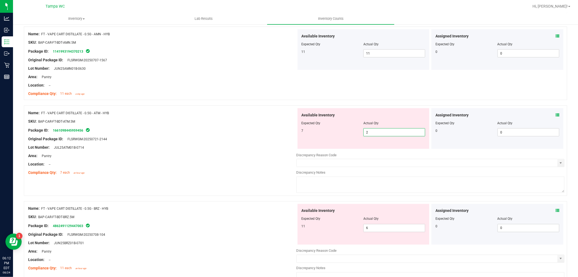
click at [322, 136] on div "7 2 2" at bounding box center [364, 132] width 124 height 8
click at [257, 144] on div "Name: FT - VAPE CART DISTILLATE - 0.5G - ATM - HYB SKU: BAP-CAR-FT-BDT-ATM.5M P…" at bounding box center [162, 142] width 268 height 69
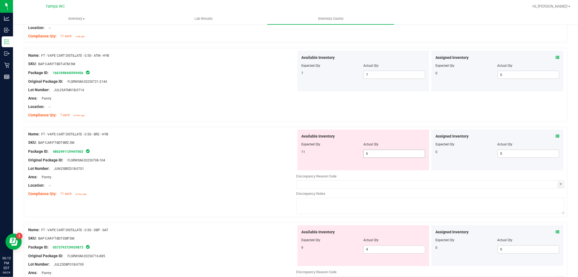
scroll to position [752, 0]
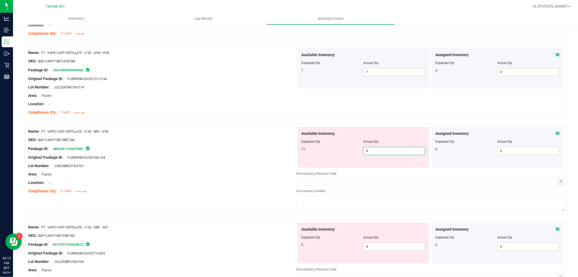
click at [296, 148] on div "Available Inventory Expected Qty Actual Qty 11 6 6" at bounding box center [363, 147] width 134 height 41
click at [229, 172] on div "Area: Pantry" at bounding box center [162, 175] width 268 height 6
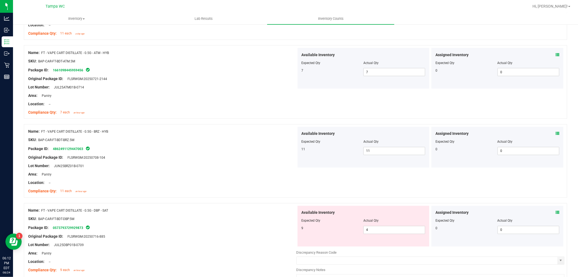
scroll to position [813, 0]
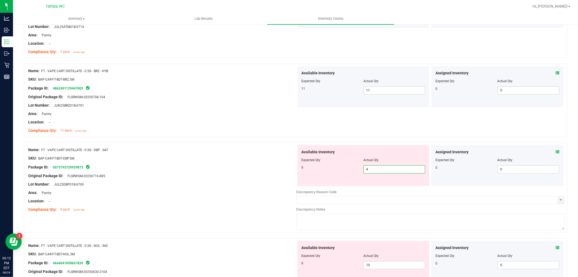
click at [313, 174] on div "Available Inventory Expected Qty Actual Qty 9 4 4" at bounding box center [364, 165] width 132 height 41
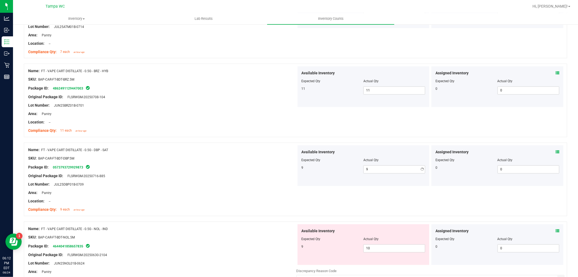
click at [217, 178] on div "Name: FT - VAPE CART DISTILLATE - 0.5G - DBP - SAT SKU: BAP-CAR-FT-BDT-DBP.5M P…" at bounding box center [162, 179] width 268 height 69
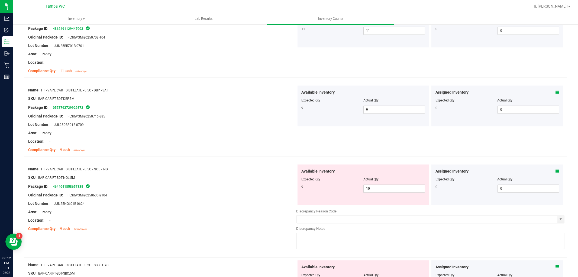
scroll to position [873, 0]
click at [344, 185] on div "9 10 10" at bounding box center [364, 188] width 124 height 8
click at [215, 184] on div "Package ID: 4644041858657835" at bounding box center [162, 186] width 268 height 7
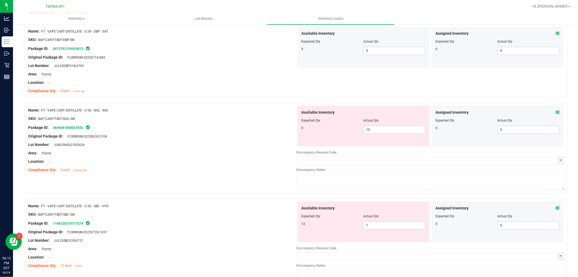
scroll to position [933, 0]
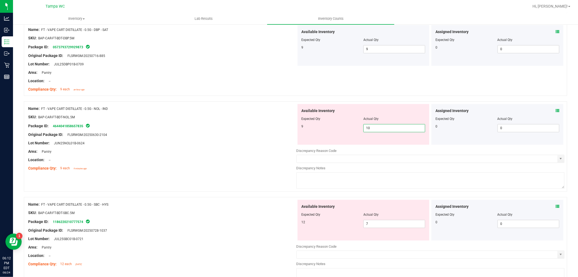
click at [282, 134] on div "Name: FT - VAPE CART DISTILLATE - 0.5G - NOL - IND SKU: BAP-CAR-FT-BDT-NOL.5M P…" at bounding box center [295, 146] width 543 height 90
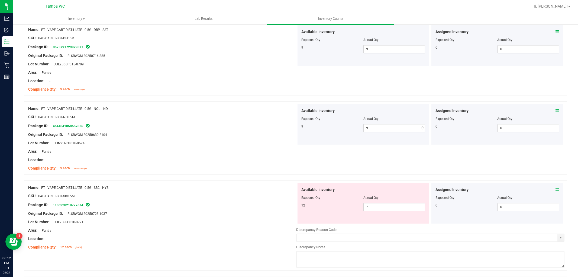
click at [242, 148] on div "Name: FT - VAPE CART DISTILLATE - 0.5G - NOL - IND SKU: BAP-CAR-FT-BDT-NOL.5M P…" at bounding box center [162, 138] width 268 height 69
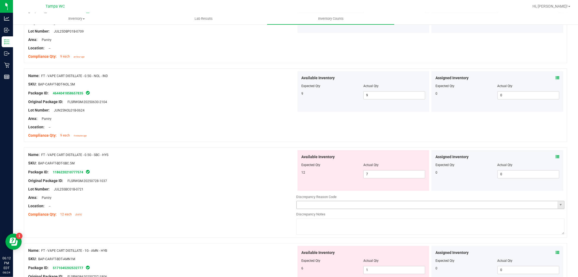
scroll to position [1023, 0]
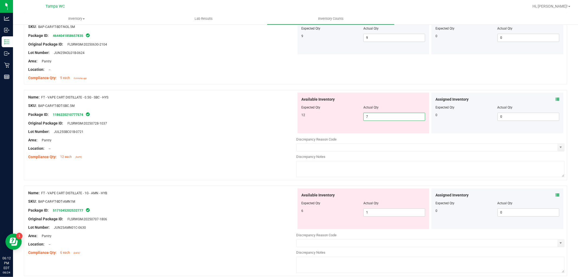
click at [280, 123] on div "Name: FT - VAPE CART DISTILLATE - 0.5G - SBC - HYS SKU: BAP-CAR-FT-BDT-SBC.5M P…" at bounding box center [295, 135] width 543 height 90
click at [235, 153] on div at bounding box center [162, 152] width 268 height 3
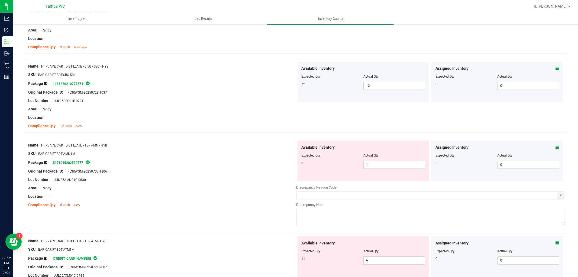
scroll to position [1084, 0]
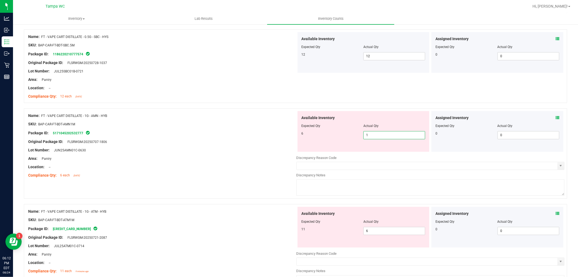
drag, startPoint x: 376, startPoint y: 136, endPoint x: 270, endPoint y: 137, distance: 105.7
click at [274, 137] on div "Name: FT - VAPE CART DISTILLATE - 1G - AMN - HYB SKU: BAP-CAR-FT-BDT-AMN1M Pack…" at bounding box center [295, 153] width 543 height 90
click at [244, 142] on div "Original Package ID: FLSRWGM-20250707-1806" at bounding box center [162, 142] width 268 height 6
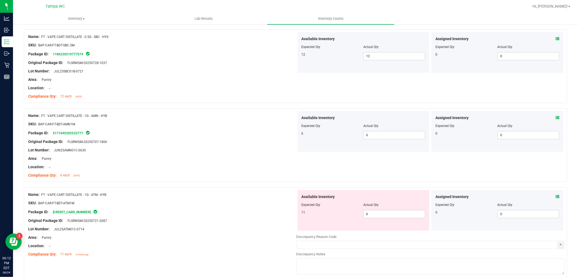
scroll to position [1114, 0]
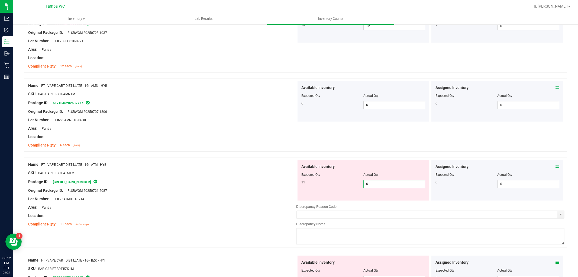
drag, startPoint x: 375, startPoint y: 182, endPoint x: 282, endPoint y: 177, distance: 93.3
click at [289, 177] on div "Name: FT - VAPE CART DISTILLATE - 1G - ATM - HYB SKU: BAP-CAR-FT-BDT-ATM1M Pack…" at bounding box center [295, 202] width 543 height 90
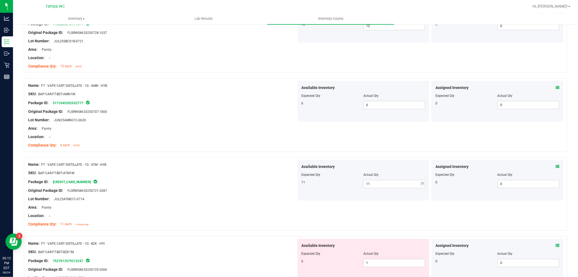
click at [252, 178] on div at bounding box center [162, 177] width 268 height 3
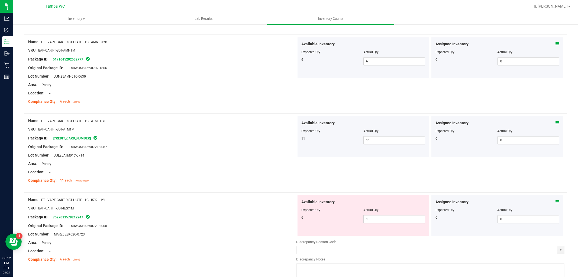
scroll to position [1204, 0]
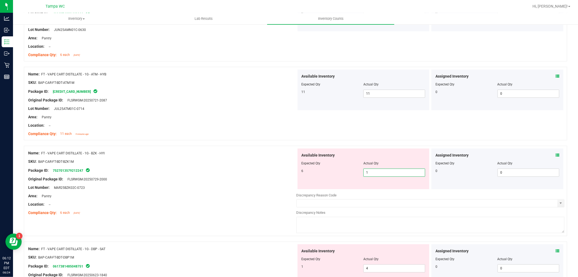
drag, startPoint x: 376, startPoint y: 174, endPoint x: 272, endPoint y: 177, distance: 103.8
click at [276, 177] on div "Name: FT - VAPE CART DISTILLATE - 1G - BZK - HYI SKU: BAP-CAR-FT-BDT-BZK1M Pack…" at bounding box center [295, 191] width 543 height 90
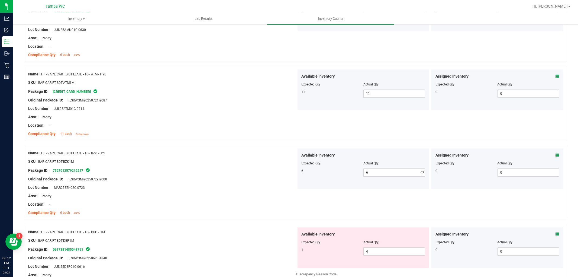
click at [262, 177] on div "Original Package ID: FLSRWGM-20250729-2000" at bounding box center [162, 179] width 268 height 6
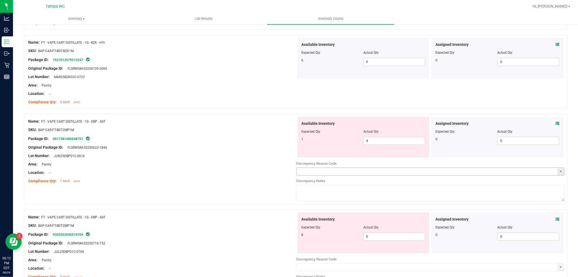
scroll to position [1324, 0]
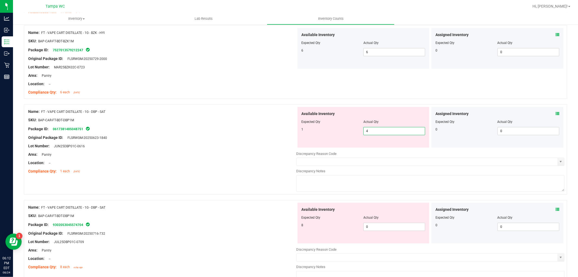
drag, startPoint x: 377, startPoint y: 130, endPoint x: 345, endPoint y: 135, distance: 32.4
click at [347, 135] on div "1 4 4" at bounding box center [364, 131] width 124 height 8
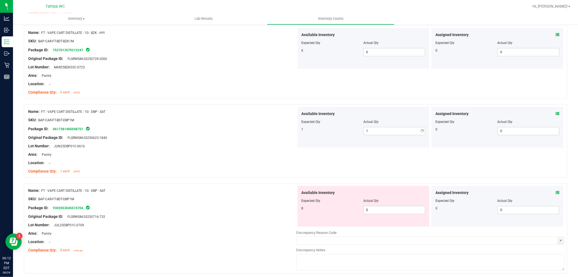
drag, startPoint x: 253, startPoint y: 152, endPoint x: 354, endPoint y: 195, distance: 110.1
click at [263, 150] on div "Name: FT - VAPE CART DISTILLATE - 1G - DBP - SAT SKU: BAP-CAR-FT-BDT-DBP1M Pack…" at bounding box center [162, 141] width 268 height 69
drag, startPoint x: 381, startPoint y: 209, endPoint x: 266, endPoint y: 195, distance: 115.5
click at [286, 199] on div "Name: FT - VAPE CART DISTILLATE - 1G - DBP - SAT SKU: BAP-CAR-FT-BDT-DBP1M Pack…" at bounding box center [295, 228] width 543 height 90
drag, startPoint x: 249, startPoint y: 192, endPoint x: 251, endPoint y: 189, distance: 3.5
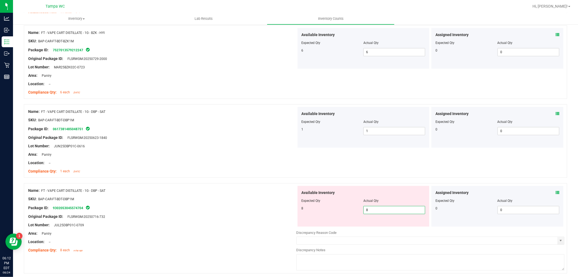
click at [250, 191] on div "Name: FT - VAPE CART DISTILLATE - 1G - DBP - SAT" at bounding box center [162, 191] width 268 height 6
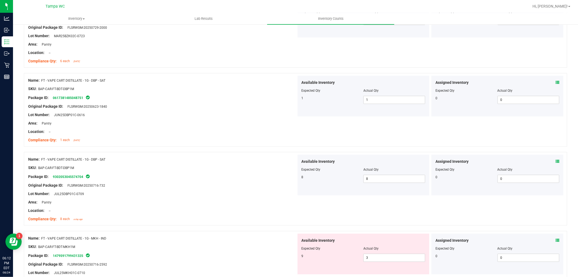
scroll to position [1385, 0]
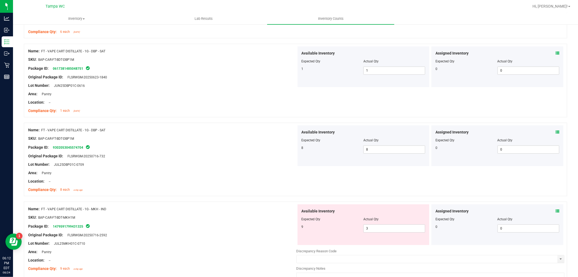
drag, startPoint x: 372, startPoint y: 232, endPoint x: 366, endPoint y: 221, distance: 13.1
click at [351, 227] on div "9 3 3" at bounding box center [364, 228] width 124 height 8
click at [209, 191] on div "Compliance Qty: 8 each a day ago" at bounding box center [162, 190] width 268 height 6
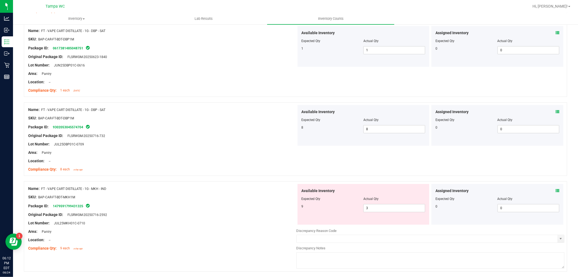
scroll to position [1424, 0]
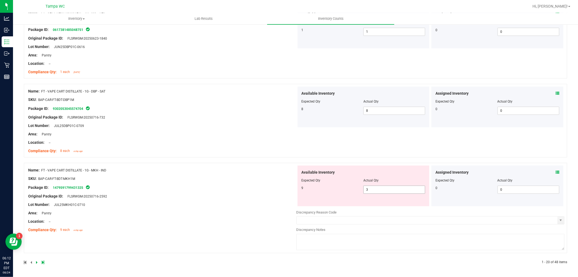
click at [396, 188] on input "3" at bounding box center [394, 190] width 61 height 8
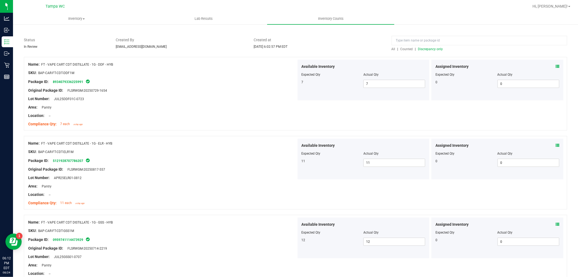
scroll to position [0, 0]
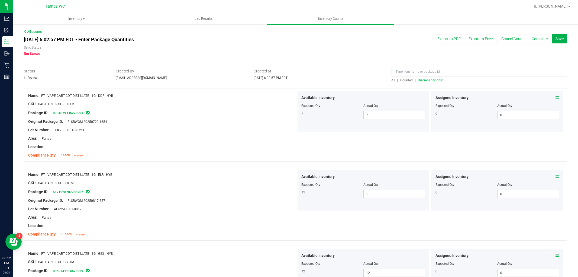
click at [435, 82] on div "All | Counted | Discrepancy only" at bounding box center [480, 80] width 176 height 5
click at [437, 79] on span "Discrepancy only" at bounding box center [430, 80] width 25 height 4
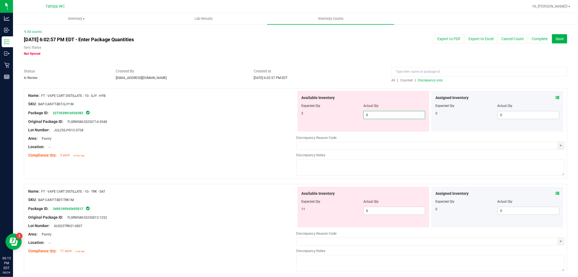
drag, startPoint x: 361, startPoint y: 119, endPoint x: 316, endPoint y: 118, distance: 45.3
click at [316, 117] on div "5 0 0" at bounding box center [364, 115] width 124 height 8
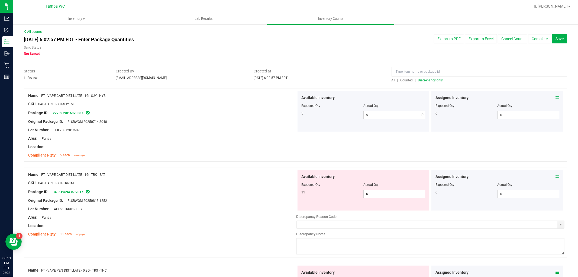
drag, startPoint x: 190, startPoint y: 123, endPoint x: 202, endPoint y: 129, distance: 12.4
click at [190, 123] on div "Original Package ID: FLSRWGM-20250714-3048" at bounding box center [162, 122] width 268 height 6
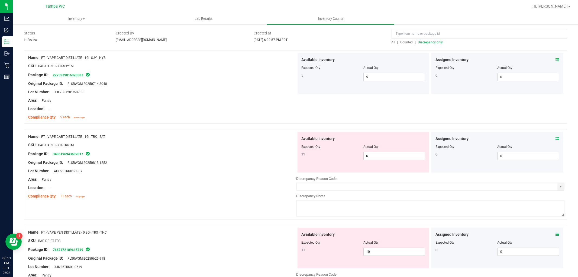
scroll to position [60, 0]
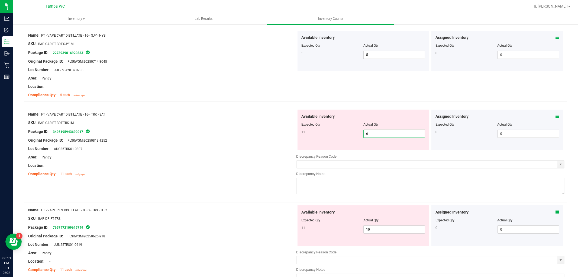
drag, startPoint x: 377, startPoint y: 132, endPoint x: 204, endPoint y: 172, distance: 177.5
click at [262, 147] on div "Name: FT - VAPE CART DISTILLATE - 1G - TRK - SAT SKU: BAP-CAR-FT-BDT-TRK1M Pack…" at bounding box center [295, 152] width 543 height 90
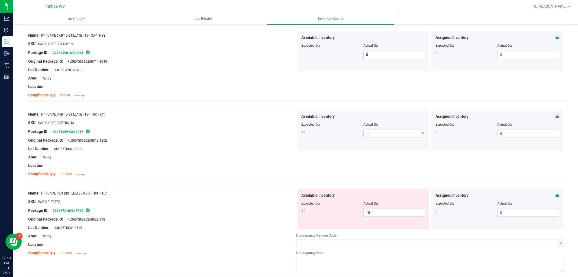
drag, startPoint x: 194, startPoint y: 175, endPoint x: 324, endPoint y: 204, distance: 132.5
click at [200, 175] on div "Compliance Qty: 11 each a day ago" at bounding box center [162, 174] width 268 height 6
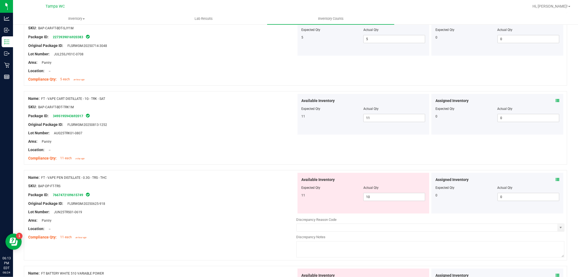
scroll to position [90, 0]
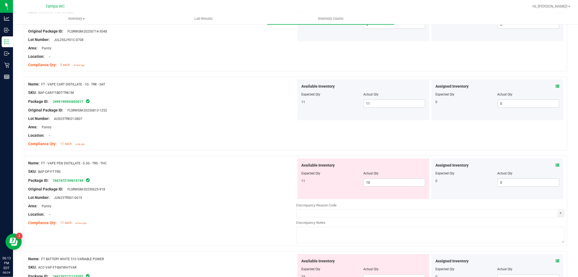
click at [189, 185] on div at bounding box center [162, 184] width 268 height 3
drag, startPoint x: 373, startPoint y: 183, endPoint x: 250, endPoint y: 192, distance: 122.8
click at [262, 190] on div "Name: FT - VAPE PEN DISTILLATE - 0.3G - TRS - THC SKU: BAP-DP-FT-TRS Package ID…" at bounding box center [295, 201] width 543 height 90
click at [225, 189] on div "Name: FT - VAPE PEN DISTILLATE - 0.3G - TRS - THC SKU: BAP-DP-FT-TRS Package ID…" at bounding box center [162, 192] width 268 height 69
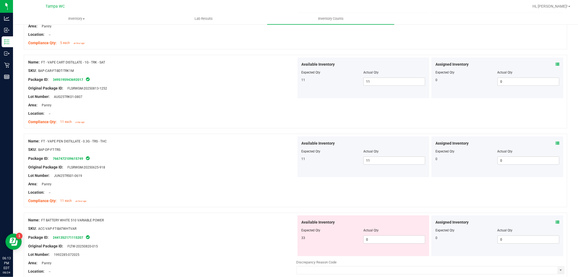
scroll to position [180, 0]
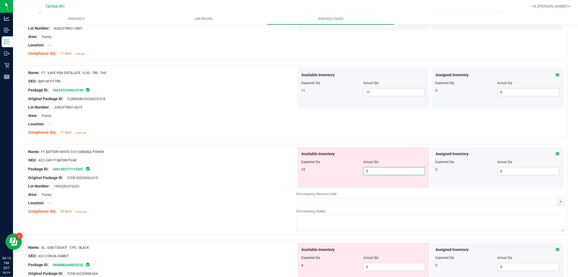
drag, startPoint x: 394, startPoint y: 171, endPoint x: 263, endPoint y: 180, distance: 131.5
click at [298, 174] on div "Available Inventory Expected Qty Actual Qty 33 0 0" at bounding box center [364, 167] width 132 height 41
drag, startPoint x: 232, startPoint y: 190, endPoint x: 234, endPoint y: 186, distance: 4.6
click at [234, 186] on div "Name: FT BATTERY WHITE 510 VARIABLE POWER SKU: ACC-VAP-FT-BATWHTVAR Package ID:…" at bounding box center [162, 181] width 268 height 69
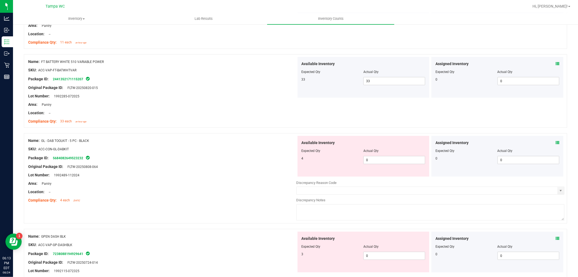
scroll to position [271, 0]
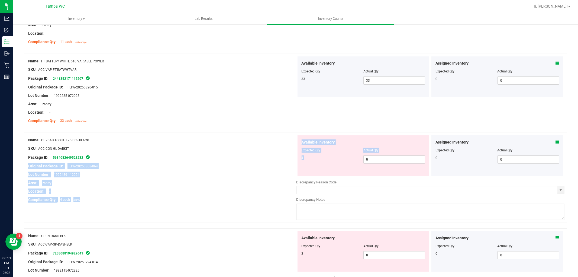
drag, startPoint x: 371, startPoint y: 166, endPoint x: 258, endPoint y: 163, distance: 113.3
click at [261, 161] on div "Name: GL - DAB TOOLKIT - 5 PC - BLACK SKU: ACC-CON-GL-DABKIT Package ID: 568408…" at bounding box center [295, 177] width 543 height 90
click at [405, 163] on span "0 0" at bounding box center [394, 159] width 62 height 8
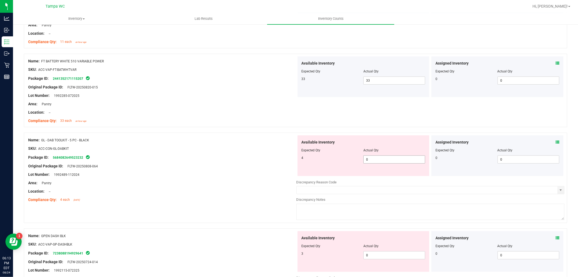
click at [405, 163] on span "0 0" at bounding box center [394, 159] width 62 height 8
click at [405, 162] on input "0" at bounding box center [394, 160] width 61 height 8
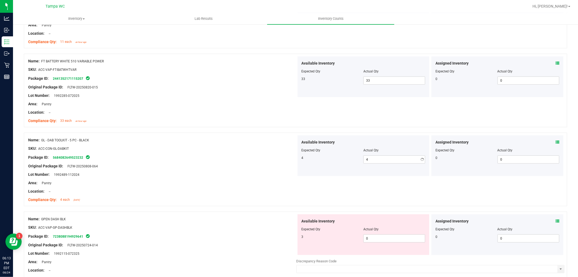
drag, startPoint x: 211, startPoint y: 160, endPoint x: 254, endPoint y: 153, distance: 43.7
click at [213, 158] on div "Package ID: 5684082649523232" at bounding box center [162, 157] width 268 height 7
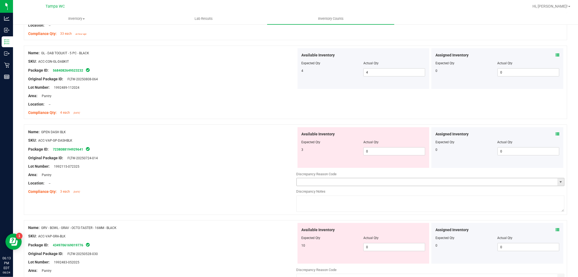
scroll to position [361, 0]
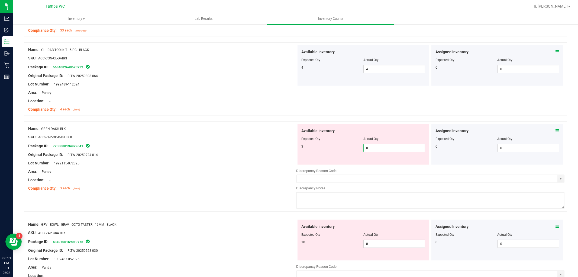
drag, startPoint x: 373, startPoint y: 150, endPoint x: 278, endPoint y: 157, distance: 95.7
click at [293, 158] on div "Name: GPEN DASH BLK SKU: ACC-VAP-GP-DASHBLK Package ID: 7238088194929641 Origin…" at bounding box center [295, 166] width 543 height 90
drag, startPoint x: 245, startPoint y: 161, endPoint x: 257, endPoint y: 159, distance: 12.2
click at [247, 160] on div "Lot Number: 1992115-072325" at bounding box center [162, 163] width 268 height 6
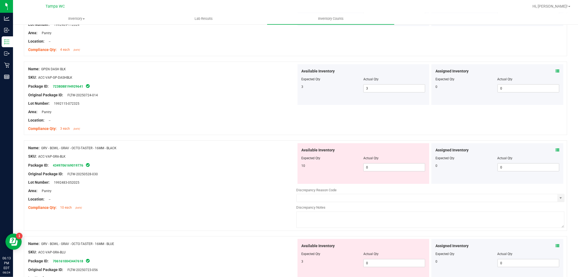
scroll to position [421, 0]
drag, startPoint x: 375, startPoint y: 170, endPoint x: 333, endPoint y: 173, distance: 41.8
click at [342, 171] on div "Available Inventory Expected Qty Actual Qty 10 0 0" at bounding box center [364, 163] width 132 height 41
click at [250, 183] on div "Lot Number: 1992483-052025" at bounding box center [162, 182] width 268 height 6
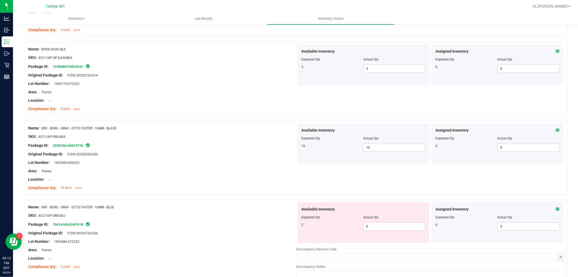
scroll to position [451, 0]
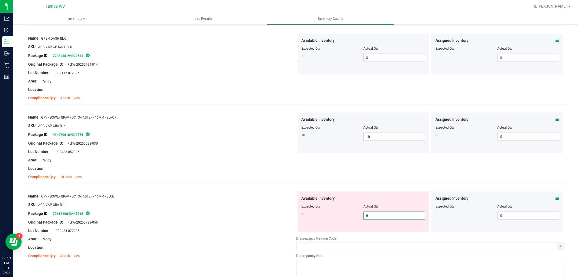
drag, startPoint x: 388, startPoint y: 216, endPoint x: 262, endPoint y: 214, distance: 126.0
click at [265, 214] on div "Name: GRV - BOWL - GRAV - OCTO-TASTER - 16MM - BLUE SKU: ACC-VAP-GRA-BLU Packag…" at bounding box center [295, 234] width 543 height 90
click at [242, 205] on ng-container "SKU: ACC-VAP-GRA-BLU" at bounding box center [162, 206] width 268 height 8
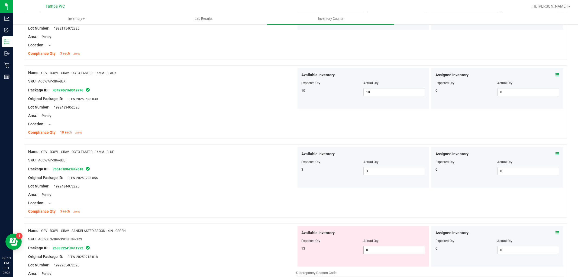
scroll to position [572, 0]
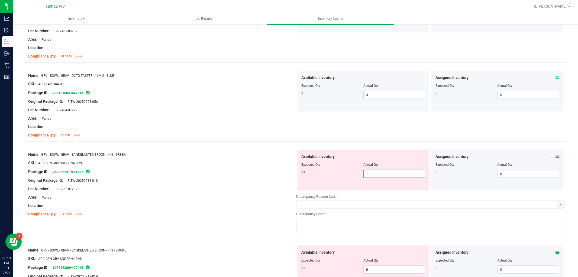
drag, startPoint x: 374, startPoint y: 175, endPoint x: 318, endPoint y: 175, distance: 56.4
click at [335, 178] on div "Available Inventory Expected Qty Actual Qty 13 0 1" at bounding box center [364, 170] width 132 height 41
click at [276, 176] on div at bounding box center [162, 176] width 268 height 3
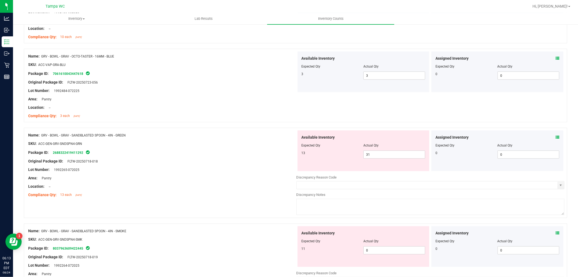
scroll to position [602, 0]
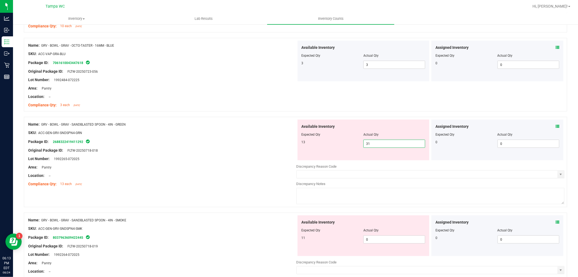
drag, startPoint x: 395, startPoint y: 147, endPoint x: 324, endPoint y: 151, distance: 71.1
click at [320, 153] on div "Available Inventory Expected Qty Actual Qty 13 31 31" at bounding box center [364, 139] width 132 height 41
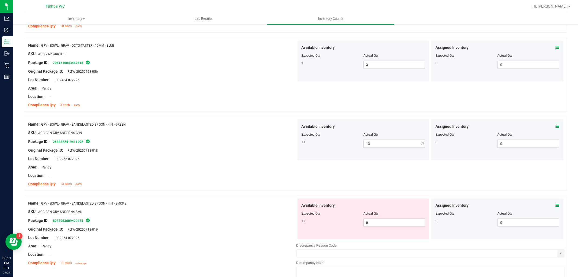
drag, startPoint x: 243, startPoint y: 155, endPoint x: 285, endPoint y: 158, distance: 42.4
click at [255, 156] on div "Name: GRV - BOWL - GRAV - SANDBLASTED SPOON - 4IN - GREEN SKU: ACC-GEN-GRV-SNDS…" at bounding box center [162, 153] width 268 height 69
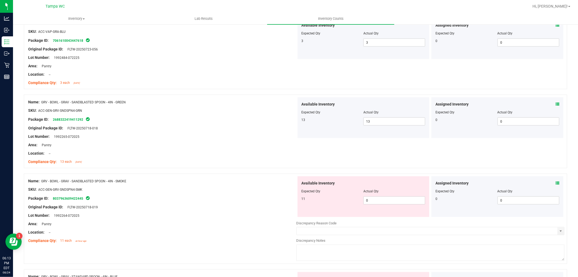
scroll to position [662, 0]
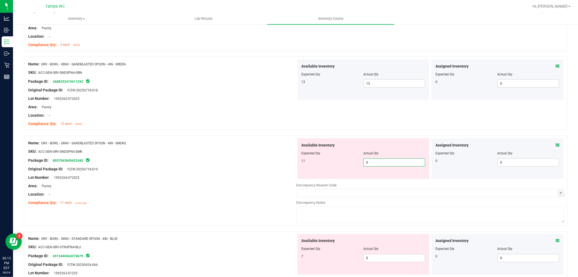
drag, startPoint x: 370, startPoint y: 166, endPoint x: 261, endPoint y: 174, distance: 109.2
click at [315, 171] on div "Available Inventory Expected Qty Actual Qty 11 0 0" at bounding box center [364, 158] width 132 height 41
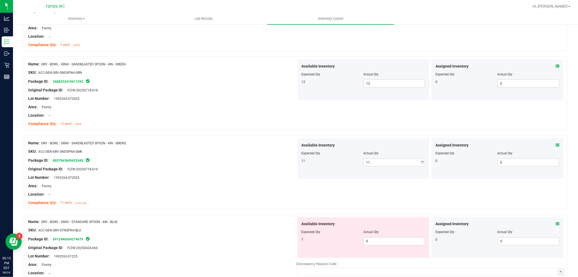
click at [247, 177] on div "Lot Number: 1992264-072025" at bounding box center [162, 177] width 268 height 6
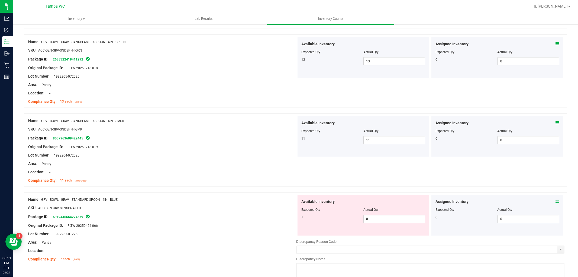
scroll to position [722, 0]
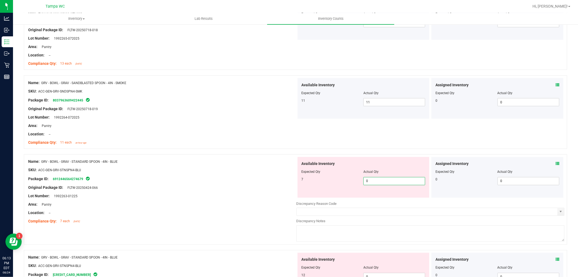
drag, startPoint x: 368, startPoint y: 182, endPoint x: 277, endPoint y: 181, distance: 91.3
click at [288, 178] on div "Name: GRV - BOWL - GRAV - STANDARD SPOON - 4IN - BLUE SKU: ACC-GEN-GRV-STNSPN4-…" at bounding box center [295, 199] width 543 height 90
drag, startPoint x: 229, startPoint y: 183, endPoint x: 232, endPoint y: 181, distance: 3.7
click at [232, 182] on div "Name: GRV - BOWL - GRAV - STANDARD SPOON - 4IN - BLUE SKU: ACC-GEN-GRV-STNSPN4-…" at bounding box center [162, 191] width 268 height 69
drag, startPoint x: 331, startPoint y: 187, endPoint x: 291, endPoint y: 190, distance: 40.5
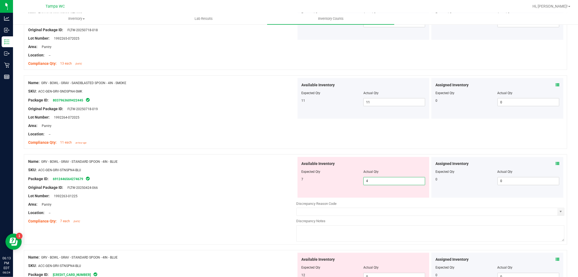
click at [292, 190] on div "Name: GRV - BOWL - GRAV - STANDARD SPOON - 4IN - BLUE SKU: ACC-GEN-GRV-STNSPN4-…" at bounding box center [295, 199] width 543 height 90
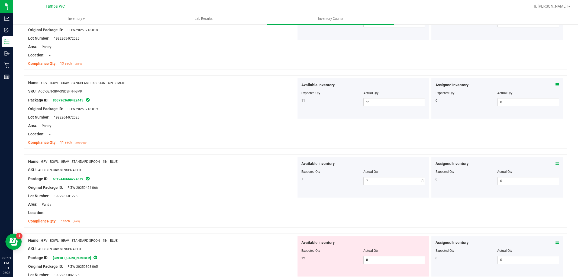
click at [265, 195] on div "Lot Number: 1992263-01225" at bounding box center [162, 196] width 268 height 6
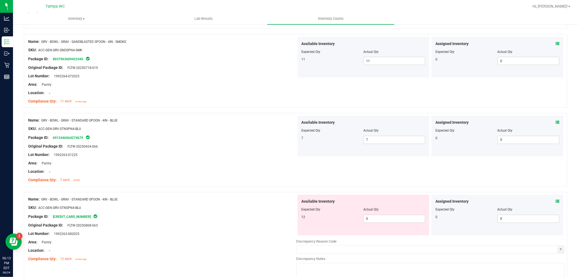
scroll to position [783, 0]
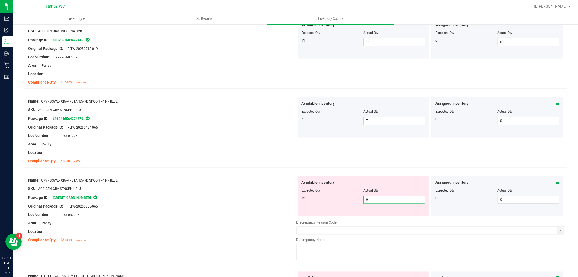
drag, startPoint x: 377, startPoint y: 201, endPoint x: 304, endPoint y: 207, distance: 73.1
click at [322, 206] on div "Available Inventory Expected Qty Actual Qty 12 0 0" at bounding box center [364, 196] width 132 height 41
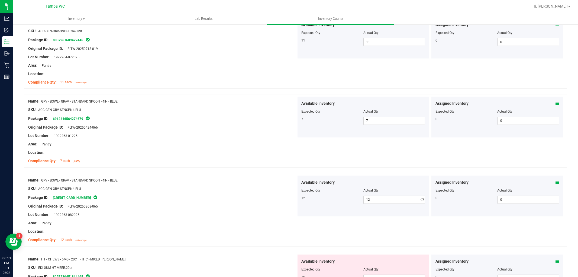
click at [250, 202] on div at bounding box center [162, 202] width 268 height 3
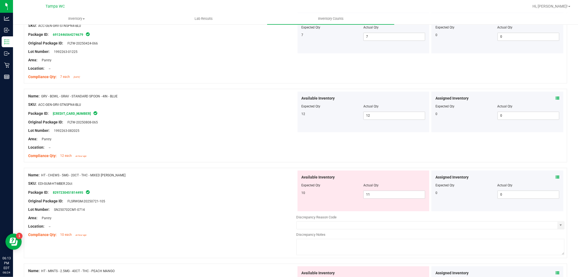
scroll to position [873, 0]
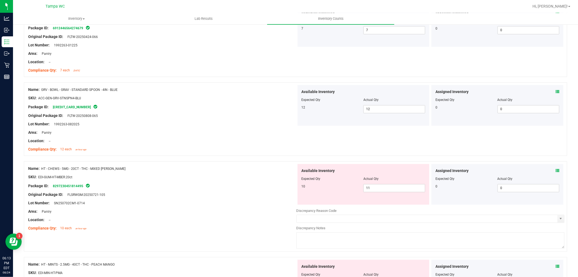
click at [204, 180] on div "SKU: EDI-GUM-HT-MBER.20ct" at bounding box center [162, 177] width 268 height 6
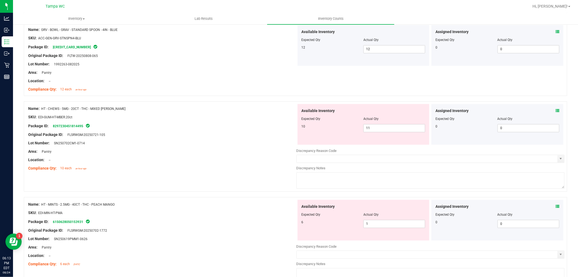
scroll to position [963, 0]
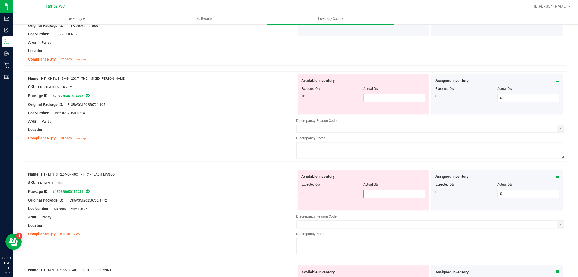
drag, startPoint x: 383, startPoint y: 195, endPoint x: 188, endPoint y: 200, distance: 195.2
click at [299, 202] on div "Available Inventory Expected Qty Actual Qty 6 1 1" at bounding box center [364, 189] width 132 height 41
drag, startPoint x: 171, startPoint y: 199, endPoint x: 239, endPoint y: 193, distance: 68.3
click at [193, 197] on ng-container "Original Package ID: FLSRWGM-20250702-1772" at bounding box center [162, 199] width 268 height 8
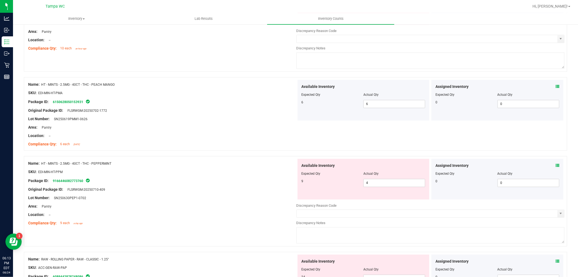
scroll to position [1053, 0]
drag, startPoint x: 363, startPoint y: 182, endPoint x: 293, endPoint y: 186, distance: 70.6
click at [298, 186] on div "Available Inventory Expected Qty Actual Qty 9 4 4" at bounding box center [364, 178] width 132 height 41
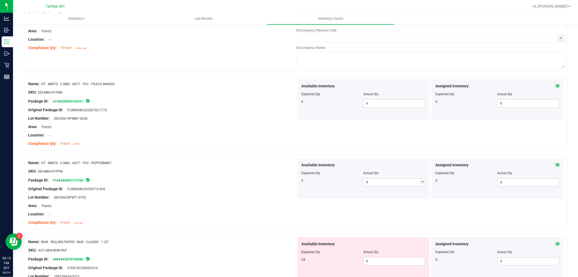
click at [235, 189] on div "Original Package ID: FLSRWGM-20250710-409" at bounding box center [162, 189] width 268 height 6
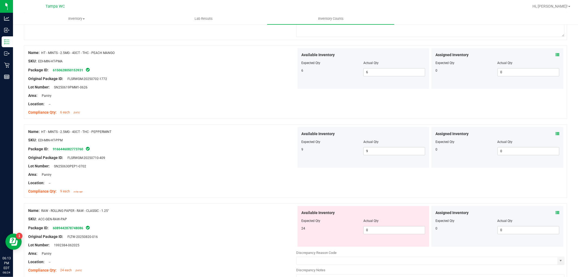
scroll to position [1114, 0]
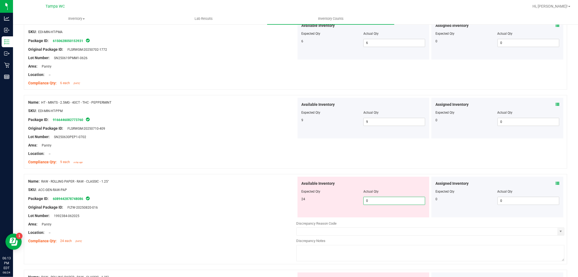
drag, startPoint x: 374, startPoint y: 203, endPoint x: 308, endPoint y: 202, distance: 66.9
click at [309, 202] on div "24 0 0" at bounding box center [364, 200] width 124 height 8
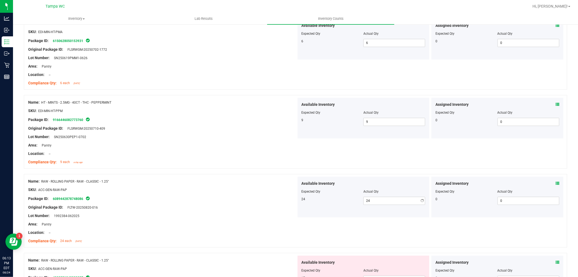
drag, startPoint x: 288, startPoint y: 196, endPoint x: 293, endPoint y: 192, distance: 6.9
click at [289, 196] on div "Package ID: 6089442878748086" at bounding box center [162, 198] width 268 height 7
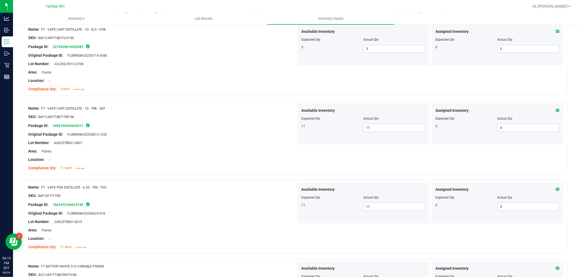
scroll to position [0, 0]
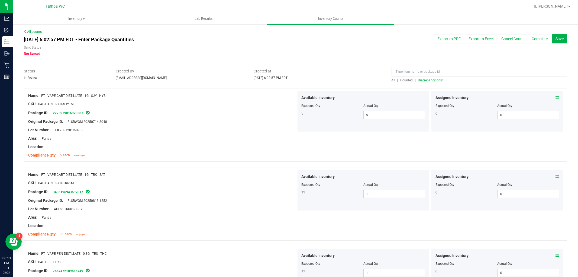
click at [428, 80] on span "Discrepancy only" at bounding box center [430, 80] width 25 height 4
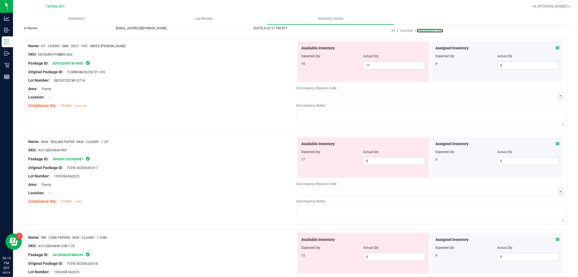
scroll to position [60, 0]
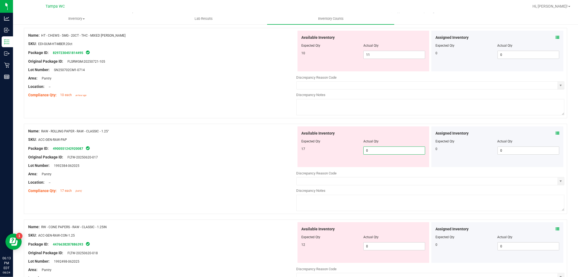
drag, startPoint x: 378, startPoint y: 147, endPoint x: 296, endPoint y: 154, distance: 81.9
click at [298, 154] on div "Available Inventory Expected Qty Actual Qty 17 0 0" at bounding box center [364, 146] width 132 height 41
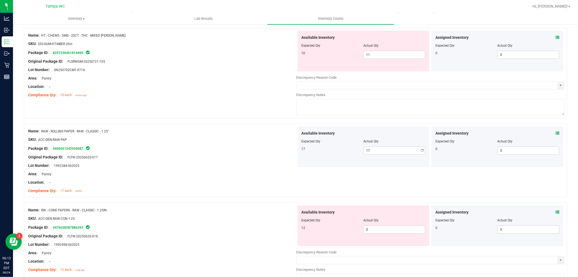
drag, startPoint x: 267, startPoint y: 167, endPoint x: 268, endPoint y: 164, distance: 3.5
click at [268, 166] on div "Lot Number: 1992384-062025" at bounding box center [162, 166] width 268 height 6
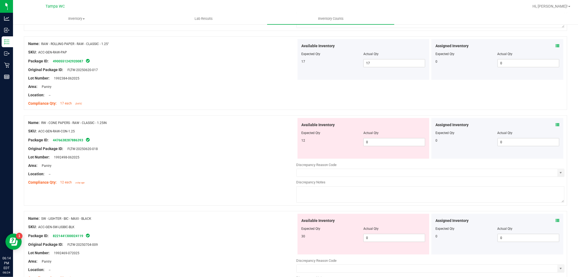
scroll to position [150, 0]
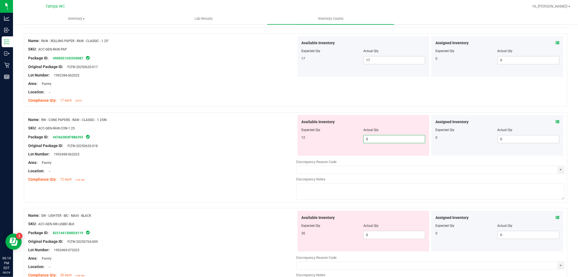
drag, startPoint x: 373, startPoint y: 140, endPoint x: 295, endPoint y: 145, distance: 77.4
click at [305, 144] on div "Available Inventory Expected Qty Actual Qty 12 0 0" at bounding box center [364, 135] width 132 height 41
click at [264, 168] on div "Location: --" at bounding box center [162, 171] width 268 height 6
drag, startPoint x: 378, startPoint y: 140, endPoint x: 298, endPoint y: 143, distance: 80.0
click at [302, 143] on div "12 21 21" at bounding box center [364, 139] width 124 height 8
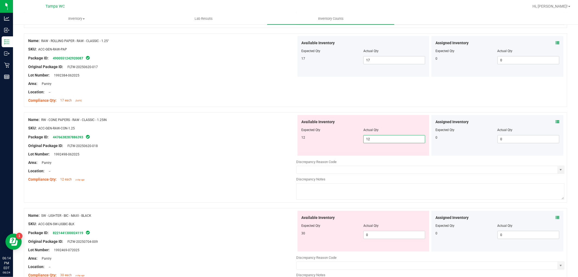
click at [253, 159] on div at bounding box center [162, 158] width 268 height 3
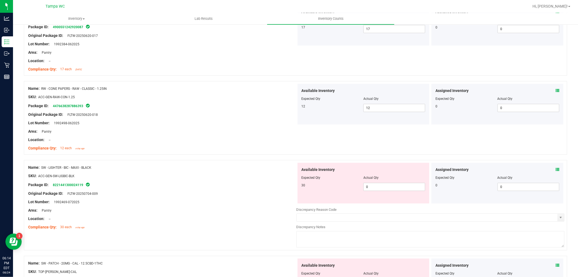
scroll to position [211, 0]
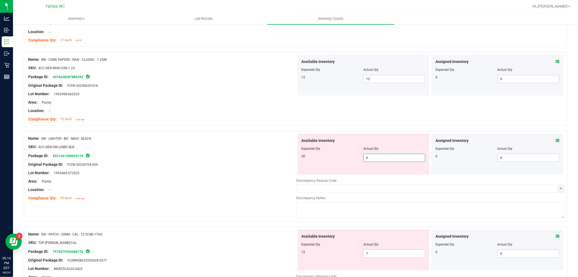
drag, startPoint x: 390, startPoint y: 158, endPoint x: 297, endPoint y: 153, distance: 93.4
click at [302, 153] on div "Available Inventory Expected Qty Actual Qty 30 0 0" at bounding box center [364, 154] width 132 height 41
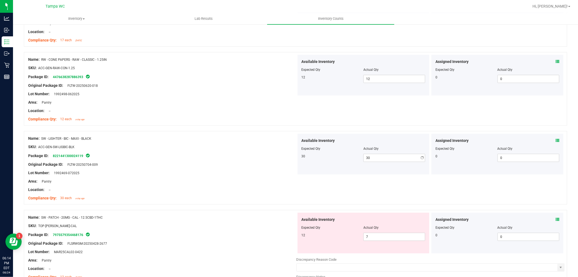
click at [272, 165] on div "Original Package ID: FLTW-20250704-009" at bounding box center [162, 164] width 268 height 6
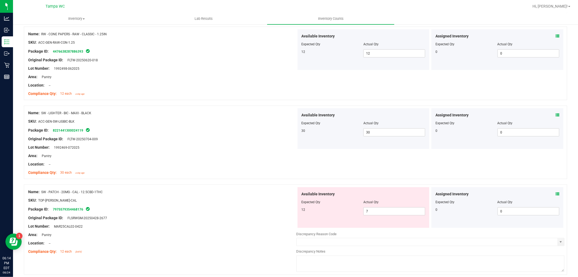
scroll to position [271, 0]
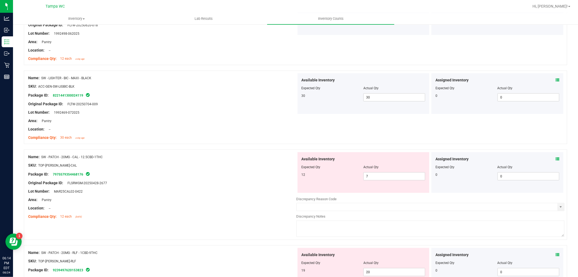
click at [259, 178] on div at bounding box center [162, 178] width 268 height 3
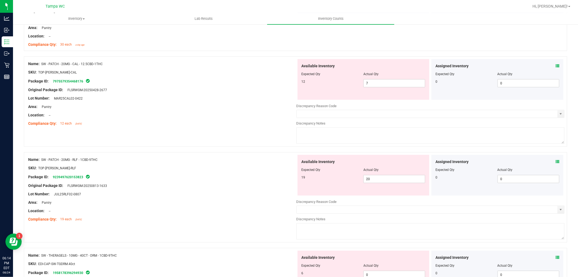
scroll to position [361, 0]
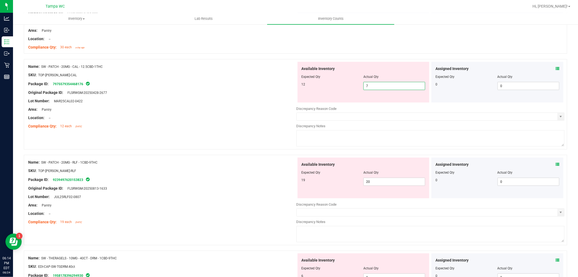
drag, startPoint x: 376, startPoint y: 83, endPoint x: 342, endPoint y: 87, distance: 33.5
click at [344, 85] on div "12 7 7" at bounding box center [364, 86] width 124 height 8
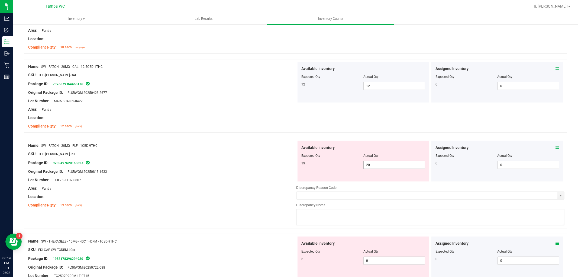
click at [384, 165] on input "20" at bounding box center [394, 165] width 61 height 8
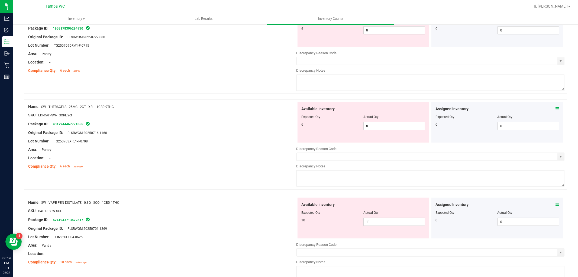
scroll to position [576, 0]
click at [373, 125] on input "8" at bounding box center [394, 125] width 61 height 8
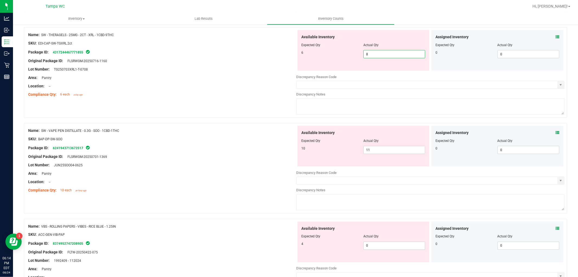
scroll to position [645, 0]
click at [385, 55] on input "8" at bounding box center [394, 55] width 61 height 8
click at [241, 215] on div "Name: HT - CHEWS - 5MG - 20CT - THC - MIXED [PERSON_NAME] SKU: EDI-GUM-HT-MBER.…" at bounding box center [295, 26] width 543 height 1166
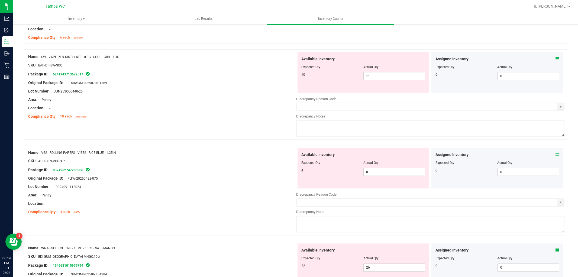
scroll to position [706, 0]
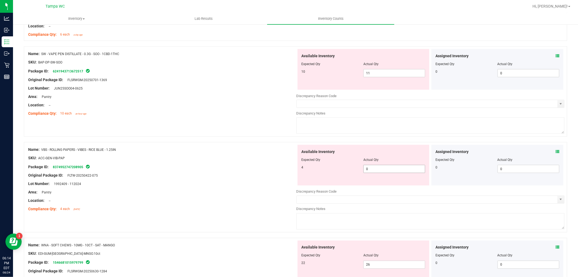
click at [381, 168] on input "0" at bounding box center [394, 169] width 61 height 8
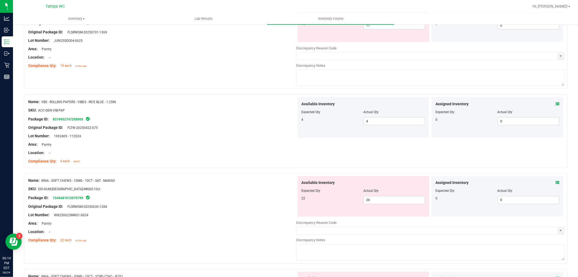
scroll to position [778, 0]
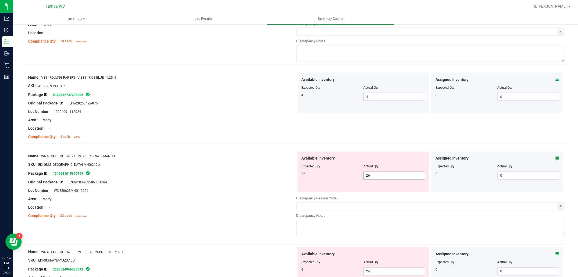
click at [381, 176] on input "26" at bounding box center [394, 176] width 61 height 8
click at [237, 195] on div at bounding box center [162, 194] width 268 height 3
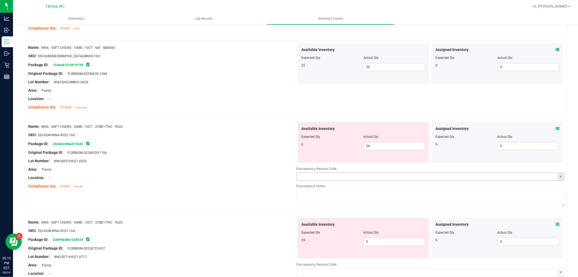
scroll to position [929, 0]
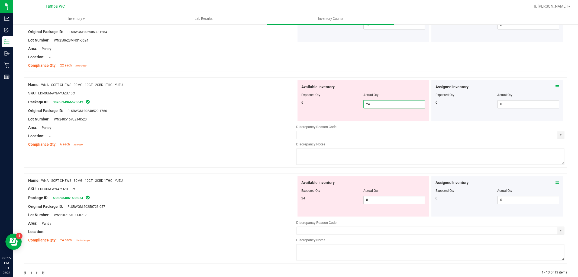
drag, startPoint x: 374, startPoint y: 103, endPoint x: 274, endPoint y: 110, distance: 100.0
click at [289, 110] on div "Name: WNA - SOFT CHEWS - 30MG - 10CT - 2CBD-1THC - YUZU SKU: EDI-GUM-WNA-YUZU.1…" at bounding box center [295, 122] width 543 height 90
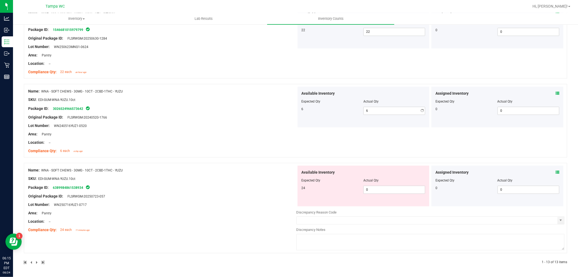
scroll to position [923, 0]
drag, startPoint x: 238, startPoint y: 149, endPoint x: 299, endPoint y: 167, distance: 63.6
click at [240, 148] on div "Name: WNA - SOFT CHEWS - 30MG - 10CT - 2CBD-1THC - YUZU SKU: EDI-GUM-WNA-YUZU.1…" at bounding box center [162, 120] width 268 height 69
drag, startPoint x: 376, startPoint y: 189, endPoint x: 295, endPoint y: 177, distance: 81.9
click at [298, 178] on div "Available Inventory Expected Qty Actual Qty 24 0 0" at bounding box center [364, 185] width 132 height 41
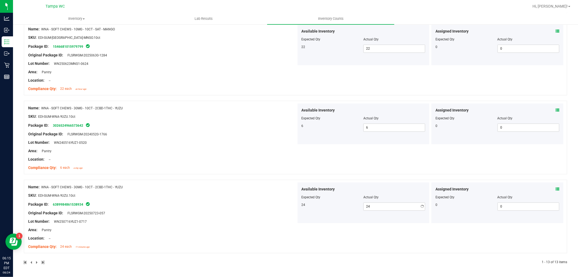
scroll to position [906, 0]
click at [242, 182] on div "Name: WNA - SOFT CHEWS - 30MG - 10CT - 2CBD-1THC - YUZU SKU: EDI-GUM-WNA-YUZU.1…" at bounding box center [162, 216] width 268 height 69
click at [230, 212] on div "Original Package ID: FLSRWGM-20250723-057" at bounding box center [162, 213] width 268 height 6
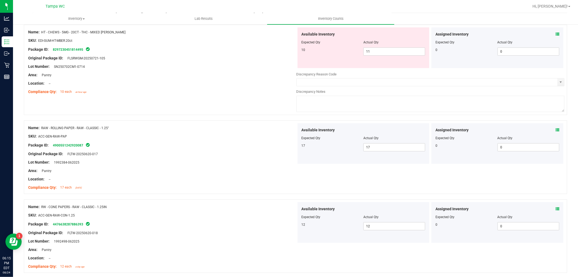
scroll to position [0, 0]
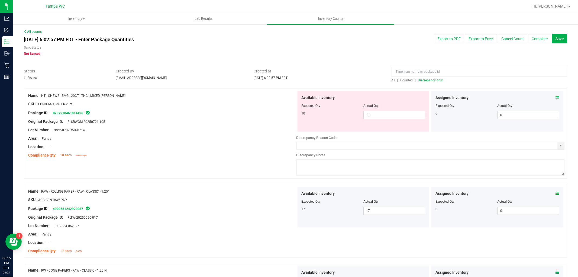
click at [429, 80] on span "Discrepancy only" at bounding box center [430, 80] width 25 height 4
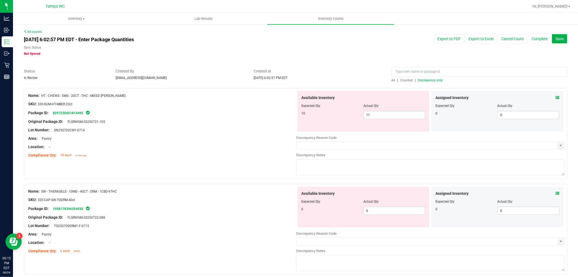
click at [221, 125] on div at bounding box center [162, 125] width 268 height 3
click at [389, 116] on input "11" at bounding box center [394, 115] width 61 height 8
click at [217, 221] on div "Name: SW - THERAGELS - 10MG - 40CT - DRM - 1CBD-9THC SKU: EDI-CAP-SW-TGDRM.40ct…" at bounding box center [162, 220] width 268 height 69
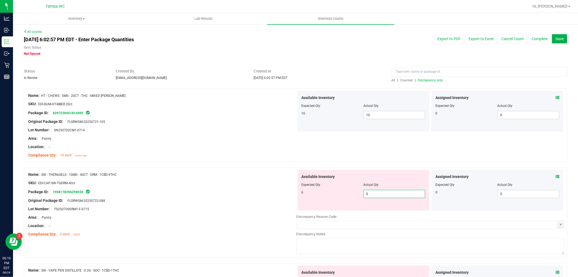
drag, startPoint x: 383, startPoint y: 195, endPoint x: 264, endPoint y: 191, distance: 119.0
click at [267, 191] on div "Name: SW - THERAGELS - 10MG - 40CT - DRM - 1CBD-9THC SKU: EDI-CAP-SW-TGDRM.40ct…" at bounding box center [295, 212] width 543 height 90
click at [217, 193] on div "Package ID: 1958178396294930" at bounding box center [162, 191] width 268 height 7
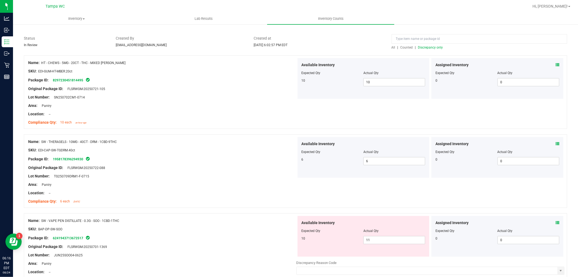
scroll to position [83, 0]
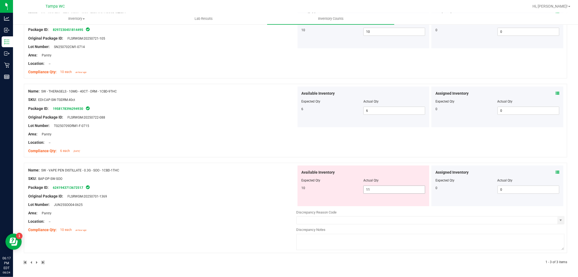
click at [383, 190] on input "11" at bounding box center [394, 190] width 61 height 8
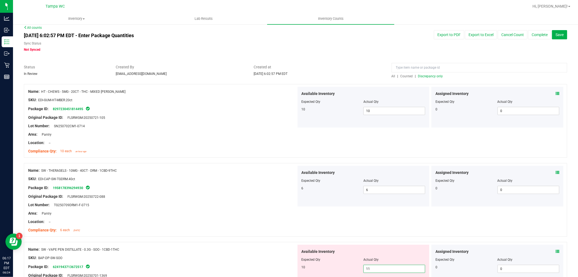
scroll to position [0, 0]
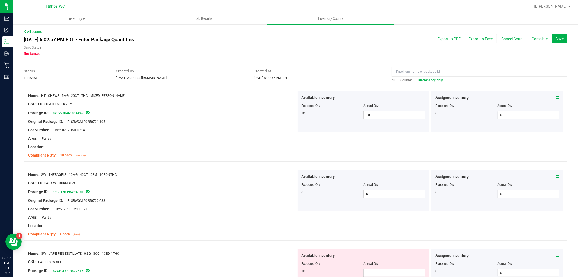
click at [425, 79] on span "Discrepancy only" at bounding box center [430, 80] width 25 height 4
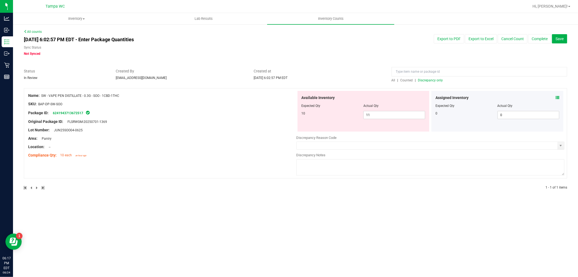
click at [262, 131] on div "Lot Number: JUN25SOO04-0625" at bounding box center [162, 130] width 268 height 6
click at [157, 104] on div "SKU: BAP-DP-SW-SOO" at bounding box center [162, 104] width 268 height 6
click at [162, 111] on div "Package ID: 6241943713672517" at bounding box center [162, 112] width 268 height 7
click at [390, 102] on div at bounding box center [364, 102] width 124 height 3
click at [393, 115] on input "11" at bounding box center [394, 115] width 61 height 8
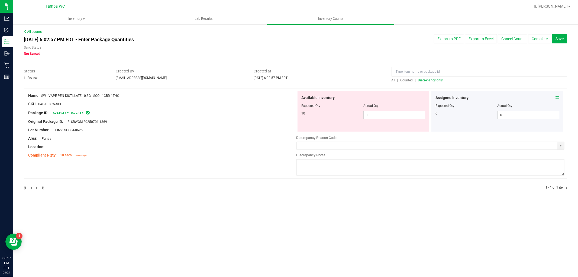
drag, startPoint x: 228, startPoint y: 111, endPoint x: 374, endPoint y: 121, distance: 147.2
click at [235, 112] on div "Package ID: 6241943713672517" at bounding box center [162, 112] width 268 height 7
click at [430, 79] on span "Discrepancy only" at bounding box center [430, 80] width 25 height 4
click at [560, 144] on span "select" at bounding box center [560, 145] width 4 height 4
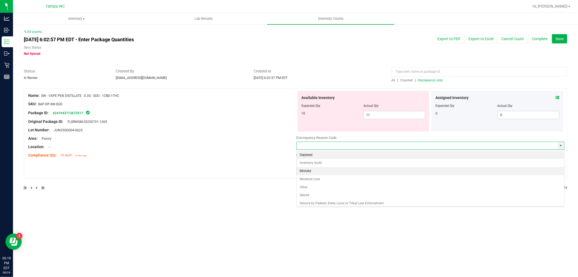
drag, startPoint x: 312, startPoint y: 172, endPoint x: 315, endPoint y: 165, distance: 6.9
click at [311, 171] on li "Mistake" at bounding box center [431, 171] width 268 height 8
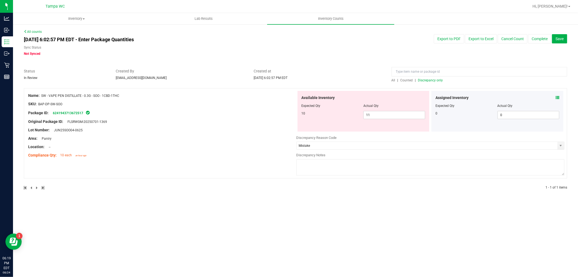
click at [315, 165] on textarea at bounding box center [430, 167] width 268 height 16
paste textarea "6241943713672517 [DATE] 12:02:20 Sold 11838719 [EMAIL_ADDRESS][DOMAIN_NAME] -1 …"
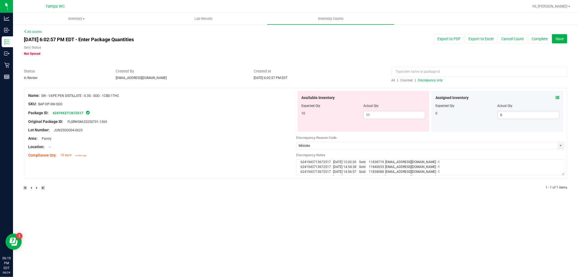
scroll to position [13, 0]
drag, startPoint x: 264, startPoint y: 155, endPoint x: 268, endPoint y: 157, distance: 4.1
click at [265, 155] on div "Compliance Qty: 10 each an hour ago" at bounding box center [162, 155] width 268 height 6
click at [301, 172] on textarea "6241943713672517 [DATE] 12:02:20 Sold 11838719 [EMAIL_ADDRESS][DOMAIN_NAME] -1 …" at bounding box center [430, 167] width 268 height 16
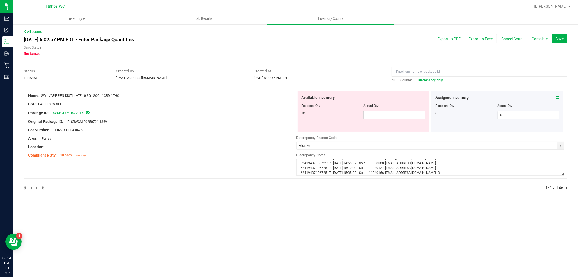
drag, startPoint x: 215, startPoint y: 136, endPoint x: 269, endPoint y: 142, distance: 54.8
click at [216, 136] on div "Area: Pantry" at bounding box center [162, 138] width 268 height 6
click at [532, 37] on button "Complete" at bounding box center [539, 38] width 23 height 9
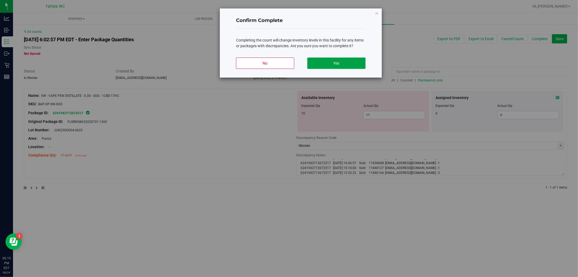
click at [318, 63] on button "Yes" at bounding box center [336, 62] width 58 height 11
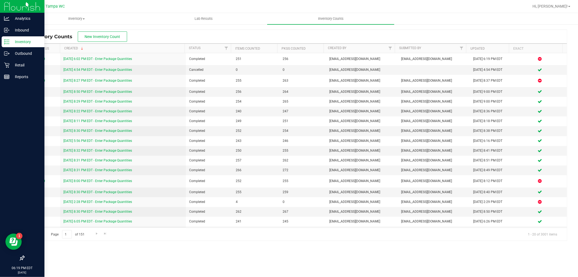
click at [12, 42] on p "Inventory" at bounding box center [25, 41] width 33 height 7
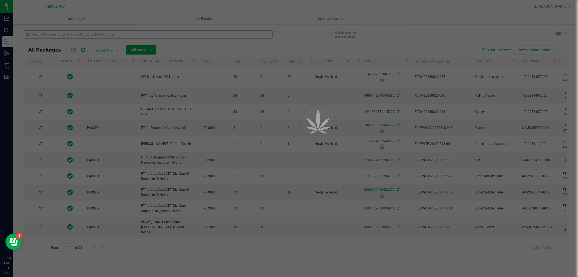
click at [188, 33] on div at bounding box center [289, 138] width 578 height 277
click at [188, 33] on input "text" at bounding box center [148, 34] width 249 height 8
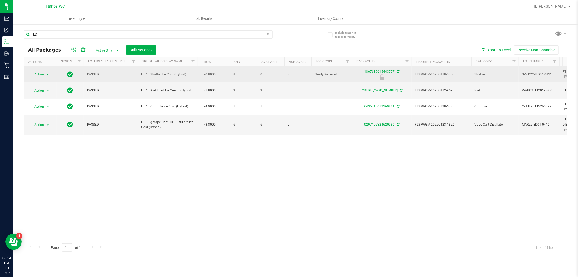
click at [37, 73] on span "Action" at bounding box center [37, 74] width 15 height 8
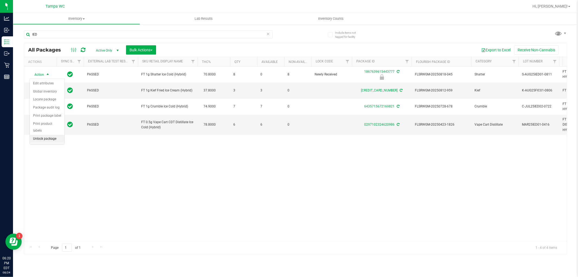
click at [37, 138] on li "Unlock package" at bounding box center [47, 139] width 35 height 8
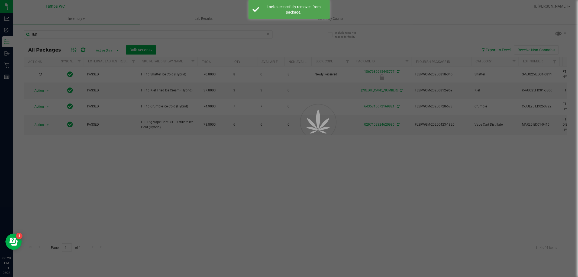
click at [153, 163] on div at bounding box center [289, 138] width 578 height 277
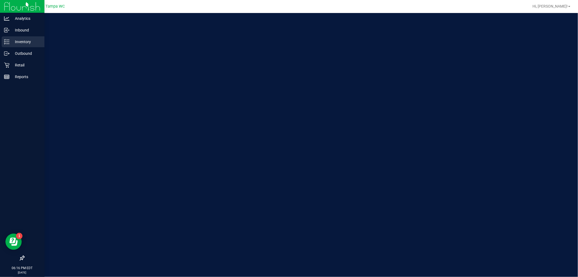
click at [9, 43] on p "Inventory" at bounding box center [25, 41] width 33 height 7
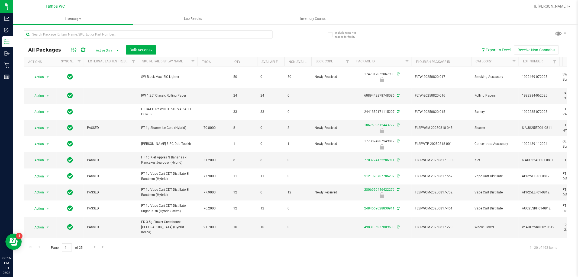
click at [102, 44] on div "All Packages Active Only Active Only Lab Samples Locked All External Internal B…" at bounding box center [295, 50] width 543 height 14
click at [199, 33] on input "text" at bounding box center [148, 34] width 249 height 8
type input "D"
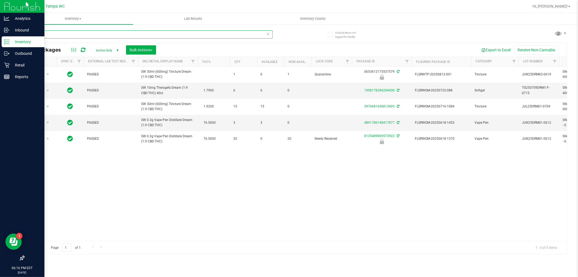
type input "DRM"
click at [7, 76] on icon at bounding box center [6, 76] width 5 height 5
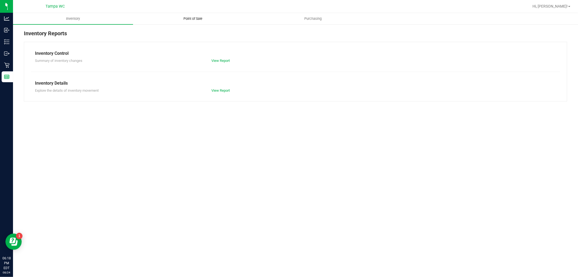
click at [188, 15] on uib-tab-heading "Point of Sale" at bounding box center [192, 18] width 119 height 11
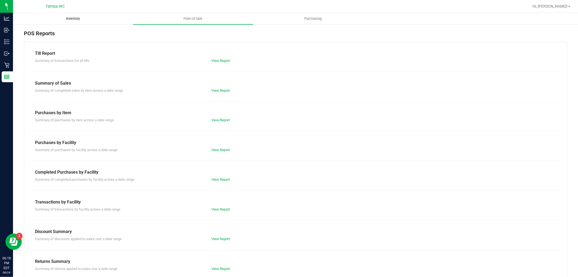
click at [56, 20] on uib-tab-heading "Inventory" at bounding box center [72, 18] width 119 height 11
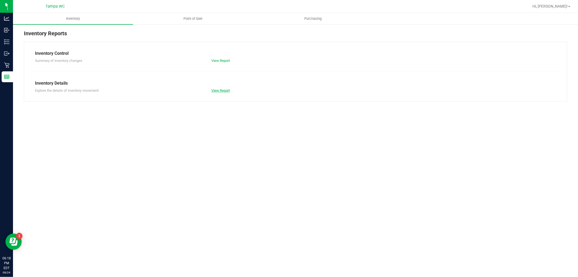
click at [224, 90] on link "View Report" at bounding box center [220, 90] width 18 height 4
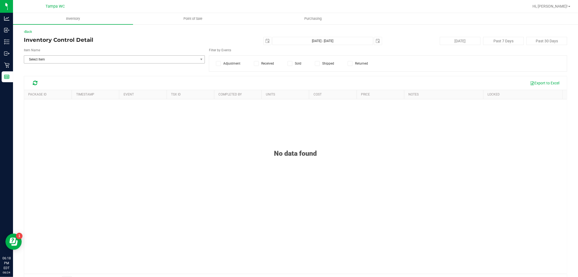
click at [174, 60] on span "Select Item" at bounding box center [111, 60] width 174 height 8
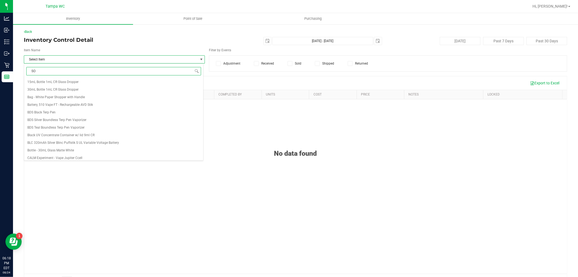
type input "SOO"
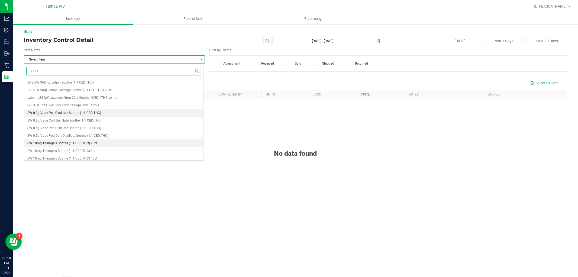
scroll to position [90, 0]
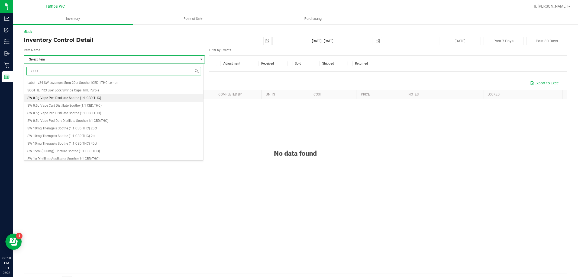
click at [53, 99] on span "SW 0.3g Vape Pen Distillate Soothe (1:1 CBD:THC)" at bounding box center [64, 98] width 74 height 4
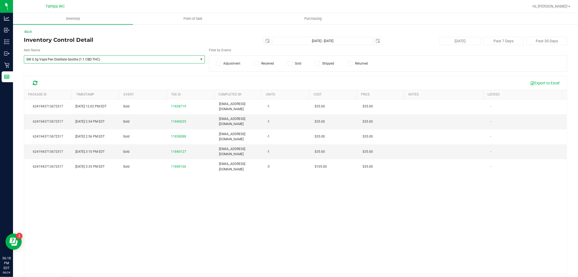
click at [77, 62] on span "SW 0.3g Vape Pen Distillate Soothe (1:1 CBD:THC)" at bounding box center [111, 60] width 174 height 8
click at [203, 46] on div "Back Inventory Control Detail 2025-08-24 Aug 24, 2025 - Aug 24, 2025 2025-08-24…" at bounding box center [295, 157] width 543 height 257
click at [199, 58] on span "select" at bounding box center [201, 59] width 4 height 4
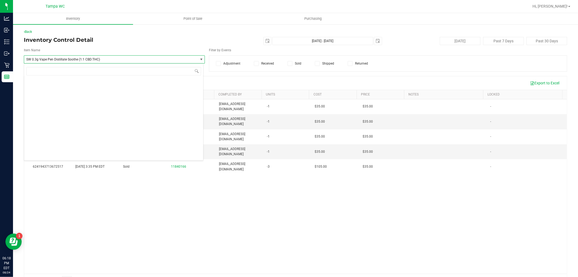
click at [107, 58] on span "SW 0.3g Vape Pen Distillate Soothe (1:1 CBD:THC)" at bounding box center [107, 59] width 163 height 4
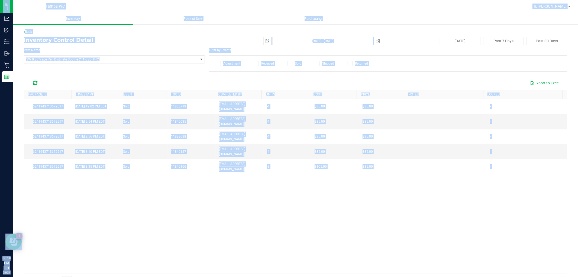
click at [432, 160] on div "6241943713672517 Aug 24, 2025 12:02 PM EDT Sold 11838719 jthedy@liveparallel.co…" at bounding box center [295, 186] width 543 height 174
drag, startPoint x: 454, startPoint y: 150, endPoint x: 455, endPoint y: 147, distance: 3.6
click at [454, 150] on div "6241943713672517 Aug 24, 2025 12:02 PM EDT Sold 11838719 jthedy@liveparallel.co…" at bounding box center [295, 186] width 543 height 174
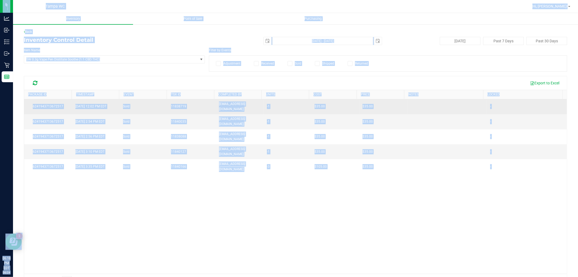
click at [31, 105] on div "6241943713672517" at bounding box center [47, 106] width 41 height 5
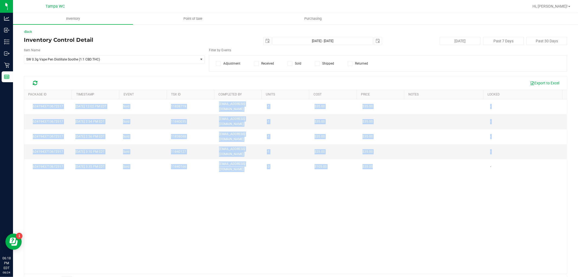
drag, startPoint x: 32, startPoint y: 104, endPoint x: 376, endPoint y: 161, distance: 348.9
click at [369, 148] on tbody "6241943713672517 Aug 24, 2025 12:02 PM EDT Sold 11838719 jthedy@liveparallel.co…" at bounding box center [295, 136] width 543 height 75
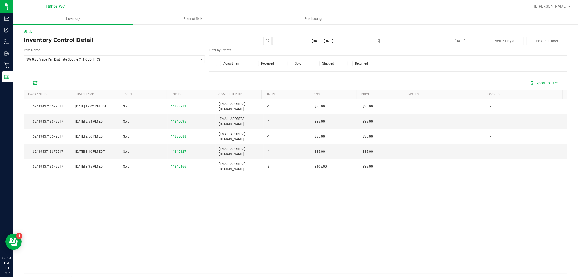
click at [377, 161] on div "6241943713672517 Aug 24, 2025 12:02 PM EDT Sold 11838719 jthedy@liveparallel.co…" at bounding box center [295, 186] width 543 height 174
click at [543, 80] on button "Export to Excel" at bounding box center [544, 82] width 36 height 9
click at [192, 166] on div "6241943713672517 Aug 24, 2025 12:02 PM EDT Sold 11838719 jthedy@liveparallel.co…" at bounding box center [295, 186] width 543 height 174
